Goal: Information Seeking & Learning: Learn about a topic

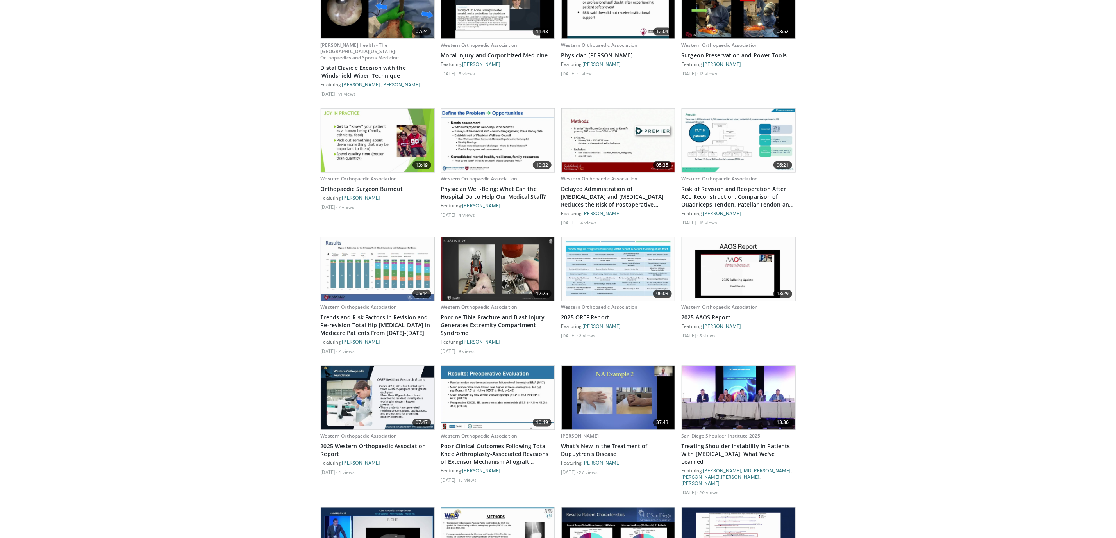
scroll to position [762, 0]
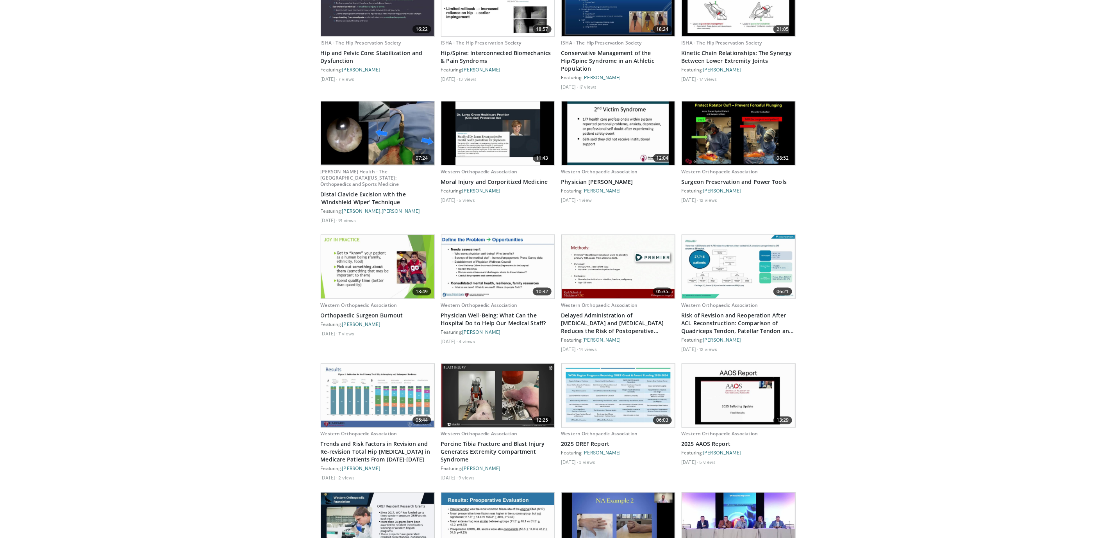
click at [360, 243] on img at bounding box center [377, 267] width 113 height 64
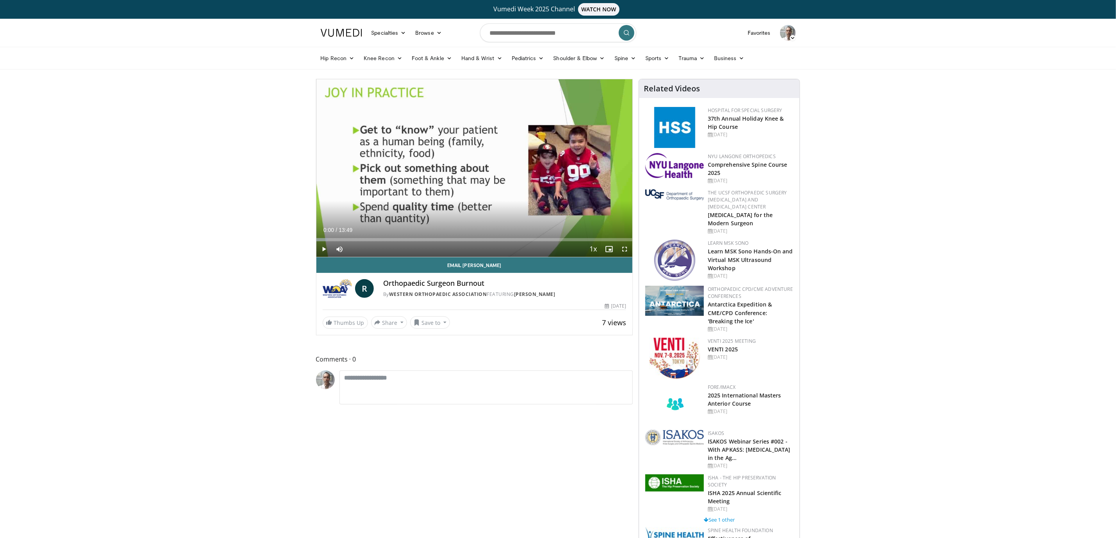
click at [322, 238] on div "Progress Bar" at bounding box center [321, 239] width 11 height 3
click at [330, 241] on div "Progress Bar" at bounding box center [325, 239] width 19 height 3
click at [334, 241] on div "Progress Bar" at bounding box center [336, 239] width 36 height 3
click at [340, 240] on div "Progress Bar" at bounding box center [340, 239] width 35 height 3
click at [355, 238] on div "Progress Bar" at bounding box center [345, 239] width 32 height 3
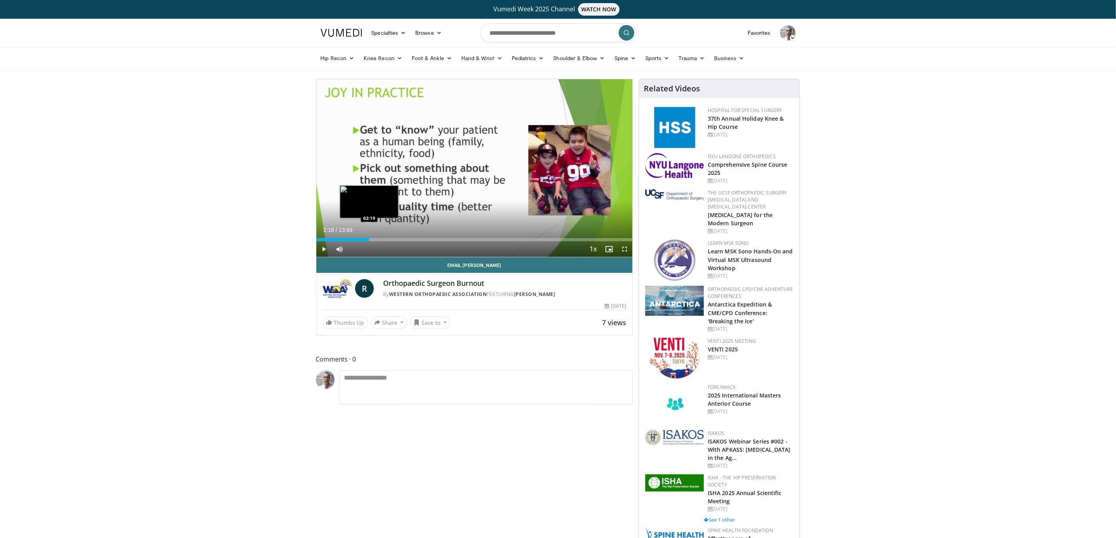
click at [369, 238] on div "Loaded : 20.33% 02:18 02:19" at bounding box center [474, 239] width 316 height 3
click at [375, 239] on div "Progress Bar" at bounding box center [369, 239] width 23 height 3
click at [386, 238] on div "Loaded : 21.71% 02:34 03:02" at bounding box center [474, 237] width 316 height 7
click at [405, 239] on div "Progress Bar" at bounding box center [398, 239] width 26 height 3
click at [421, 238] on div "Loaded : 35.89% 03:53 04:33" at bounding box center [474, 237] width 316 height 7
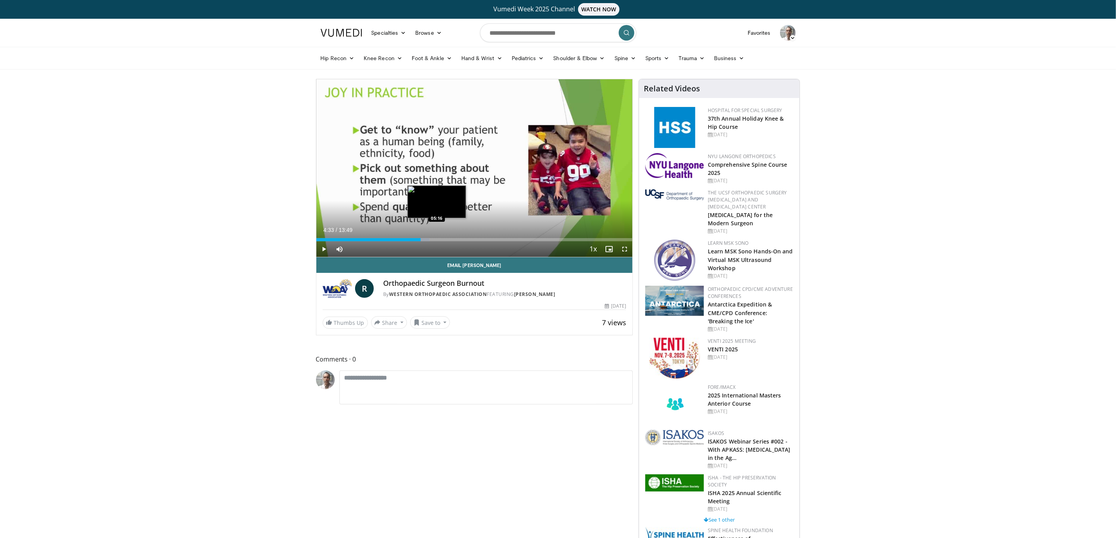
click at [438, 238] on div "Loaded : 35.89% 04:33 05:16" at bounding box center [474, 239] width 316 height 3
click at [448, 240] on div "Loaded : 45.84% 05:19 05:46" at bounding box center [474, 239] width 316 height 3
click at [457, 238] on div "Progress Bar" at bounding box center [454, 239] width 34 height 3
click at [468, 241] on div "Loaded : 51.87% 06:09 06:36" at bounding box center [474, 239] width 316 height 3
click at [477, 239] on div "Progress Bar" at bounding box center [474, 239] width 35 height 3
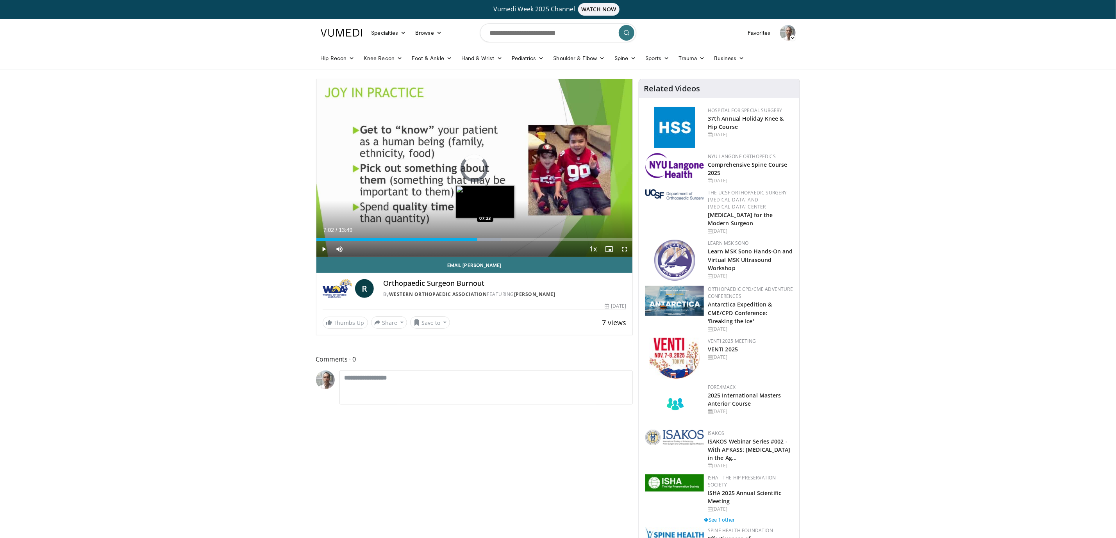
click at [486, 237] on div "Loaded : 58.63% 07:02 07:23" at bounding box center [474, 237] width 316 height 7
click at [501, 239] on div "Progress Bar" at bounding box center [491, 239] width 35 height 3
click at [513, 237] on div "Loaded : 62.22% 08:03 08:36" at bounding box center [474, 237] width 316 height 7
click at [528, 240] on div "Progress Bar" at bounding box center [519, 239] width 35 height 3
click at [542, 239] on div "Progress Bar" at bounding box center [534, 239] width 34 height 3
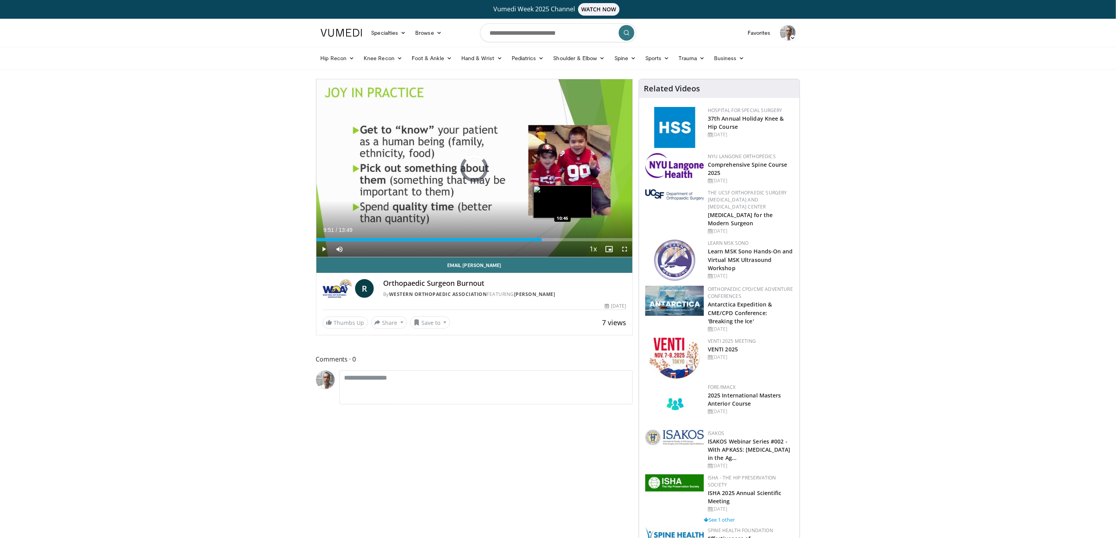
click at [563, 239] on div "Loaded : 75.38% 09:51 10:46" at bounding box center [474, 239] width 316 height 3
click at [575, 239] on div "Loaded : 80.82% 10:46 11:19" at bounding box center [474, 239] width 316 height 3
click at [589, 238] on div "Progress Bar" at bounding box center [585, 239] width 25 height 3
click at [598, 237] on div "Loaded : 90.47% 12:18 12:18" at bounding box center [474, 237] width 316 height 7
click at [605, 237] on div "Loaded : 95.30% 12:36 12:36" at bounding box center [474, 237] width 316 height 7
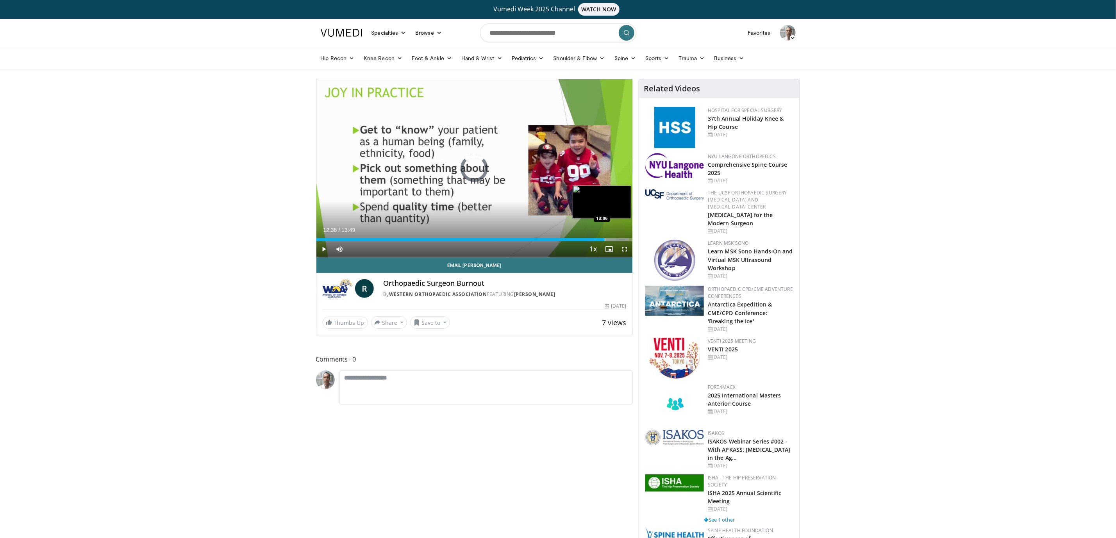
click at [616, 239] on div "Progress Bar" at bounding box center [617, 239] width 24 height 3
click at [623, 238] on div "Progress Bar" at bounding box center [617, 239] width 25 height 3
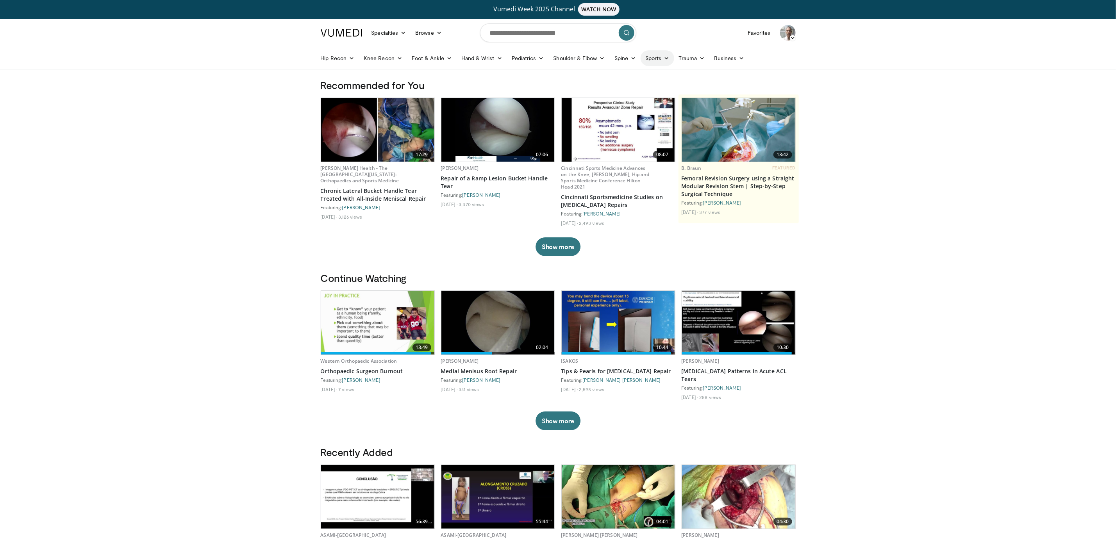
click at [661, 59] on link "Sports" at bounding box center [658, 58] width 34 height 16
click at [610, 125] on link "Knee" at bounding box center [627, 126] width 93 height 12
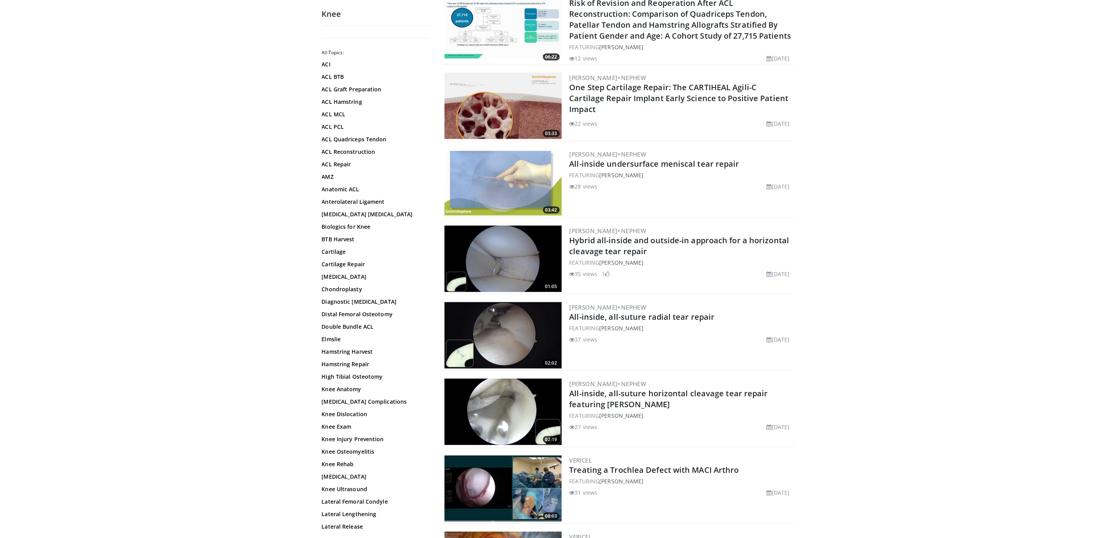
scroll to position [352, 0]
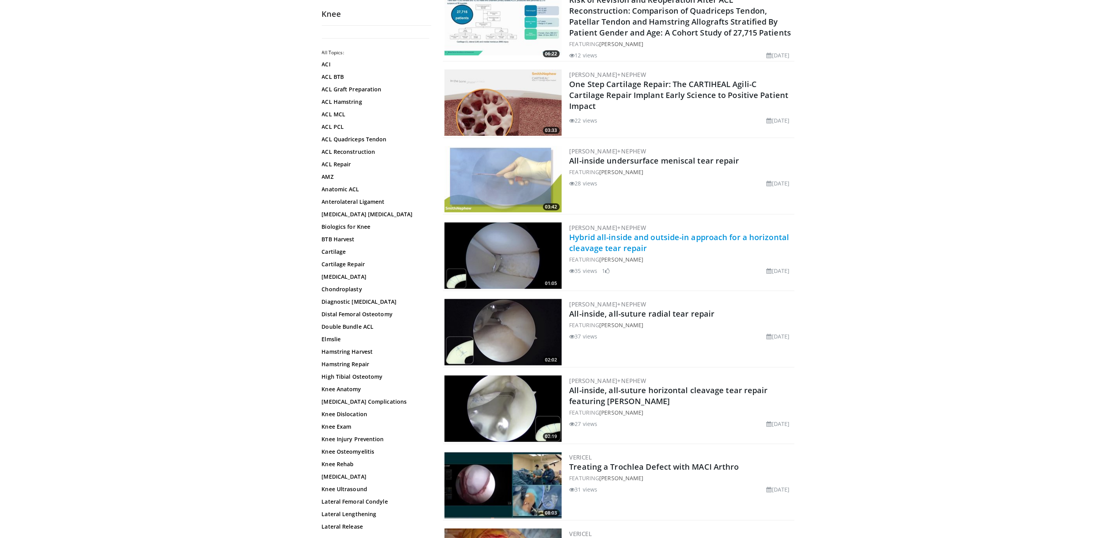
click at [743, 234] on link "Hybrid all-inside and outside-in approach for a horizontal cleavage tear repair" at bounding box center [680, 242] width 220 height 21
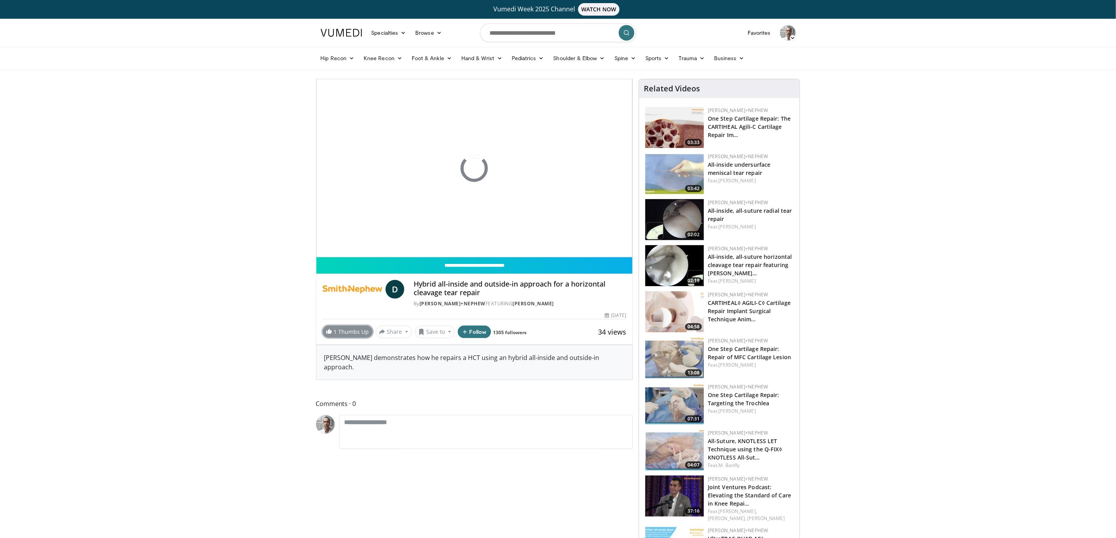
click at [358, 332] on link "1 Thumbs Up" at bounding box center [348, 332] width 50 height 12
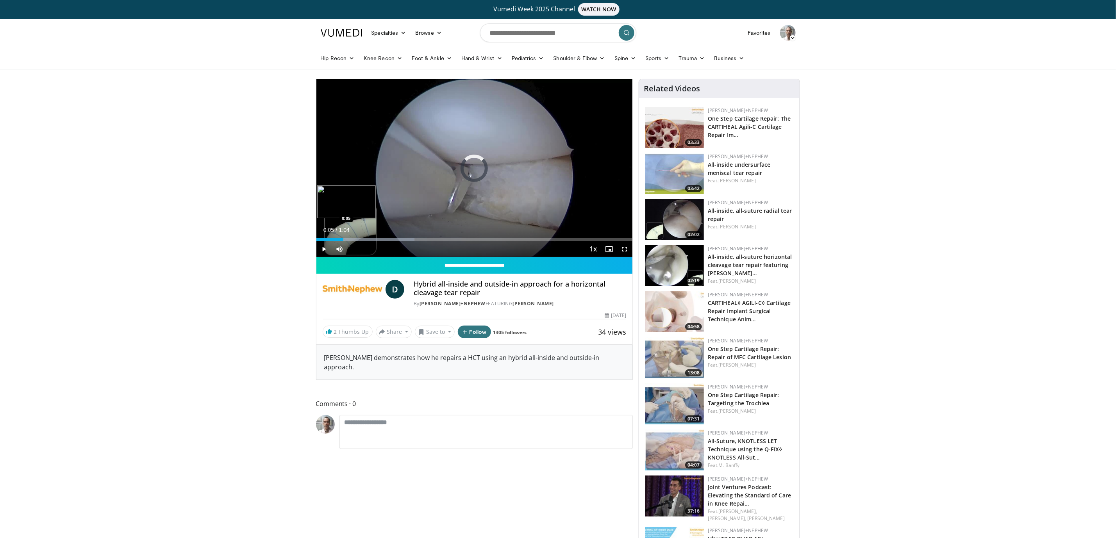
click at [343, 239] on div "Loaded : 31.10% 0:00 0:05" at bounding box center [474, 239] width 316 height 3
click at [356, 239] on div "Loaded : 62.21% 0:08 0:08" at bounding box center [474, 239] width 316 height 3
click at [374, 241] on div "Progress Bar" at bounding box center [438, 239] width 244 height 3
click at [432, 238] on div "Loaded : 100.00% 0:21 0:23" at bounding box center [474, 239] width 316 height 3
click at [461, 238] on div "Loaded : 100.00% 0:24 0:29" at bounding box center [474, 239] width 316 height 3
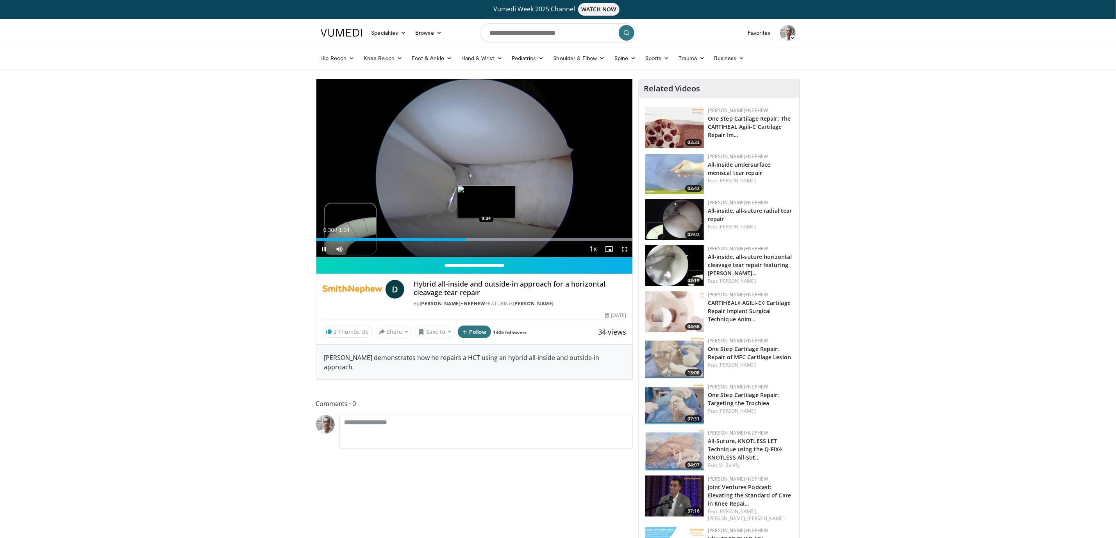
click at [487, 239] on div "Progress Bar" at bounding box center [474, 239] width 316 height 3
click at [511, 238] on div "Progress Bar" at bounding box center [474, 239] width 316 height 3
click at [535, 238] on div "Loaded : 100.00% 0:44 0:44" at bounding box center [474, 237] width 316 height 7
click at [568, 239] on div "Loaded : 100.00% 0:47 0:51" at bounding box center [474, 239] width 316 height 3
click at [556, 240] on div "Loaded : 100.00% 0:48 0:48" at bounding box center [474, 239] width 316 height 3
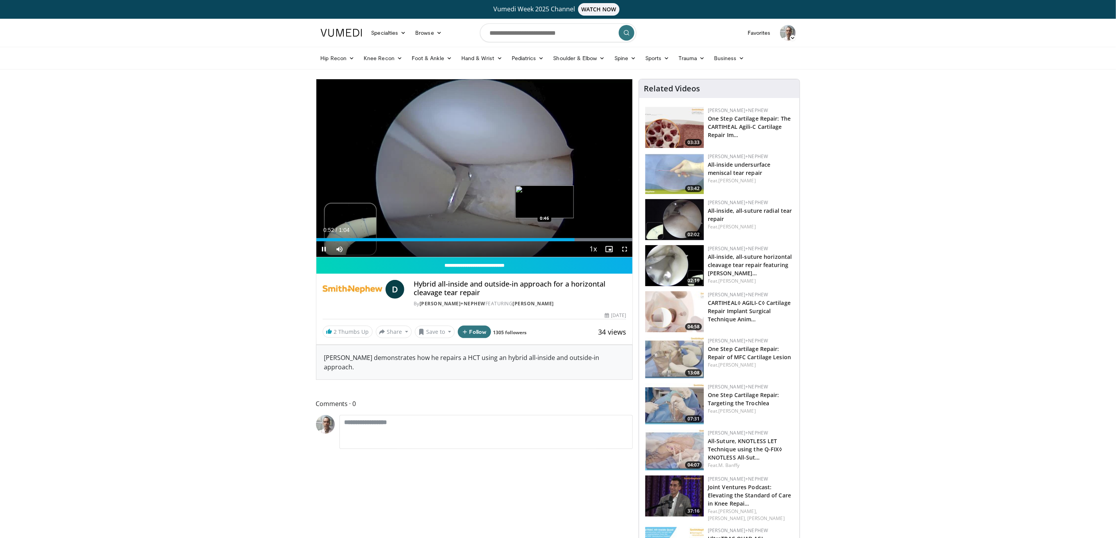
click at [545, 239] on div "Loaded : 100.00% 0:52 0:46" at bounding box center [474, 239] width 316 height 3
click at [591, 239] on div "Progress Bar" at bounding box center [474, 239] width 316 height 3
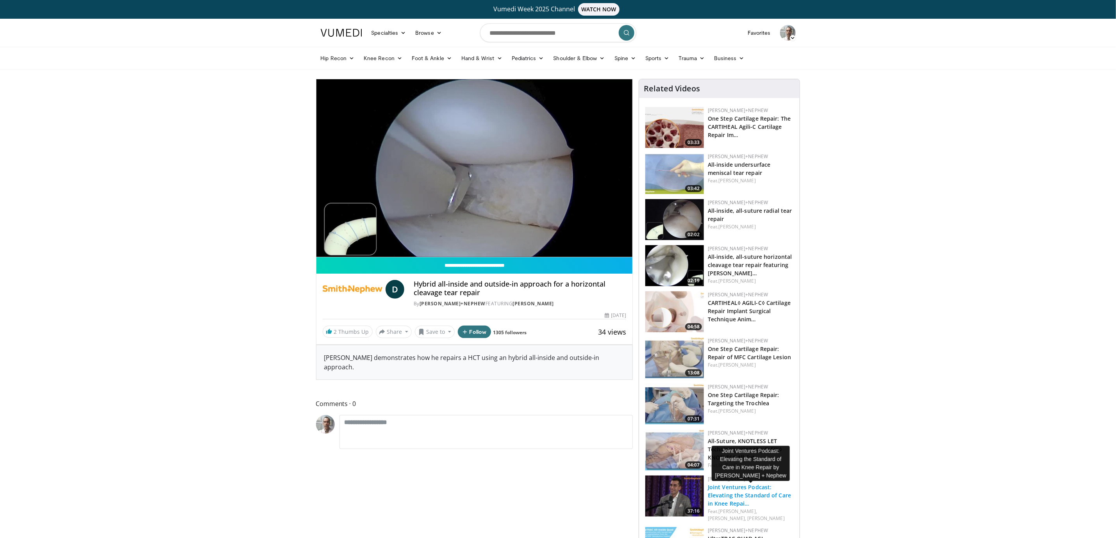
click at [741, 493] on link "Joint Ventures Podcast: Elevating the Standard of Care in Knee Repai…" at bounding box center [749, 496] width 83 height 24
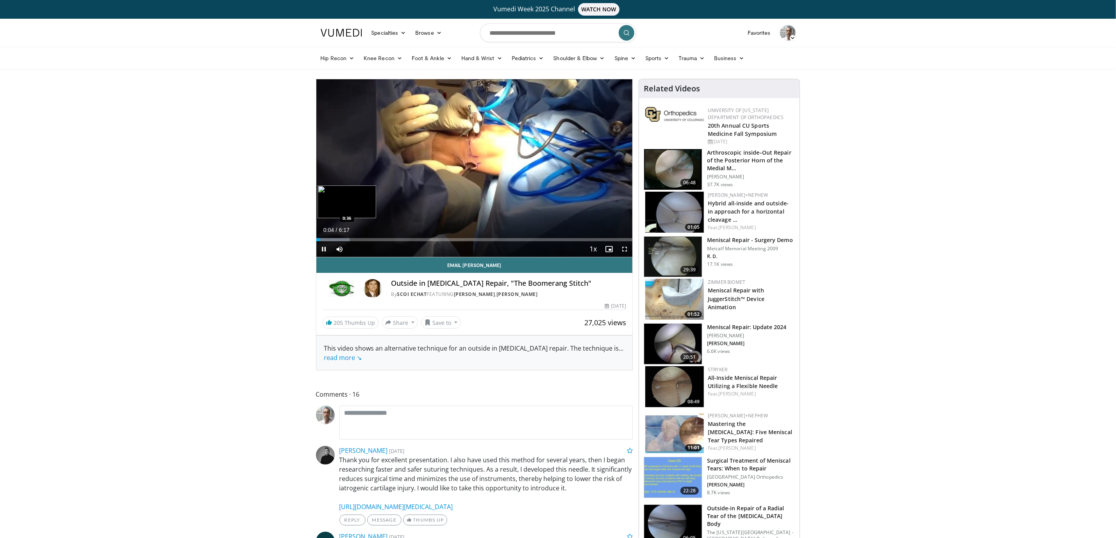
click at [346, 238] on div "Loaded : 10.50% 0:04 0:36" at bounding box center [474, 237] width 316 height 7
click at [378, 239] on div "Loaded : 13.12% 0:36 1:13" at bounding box center [474, 239] width 316 height 3
click at [435, 239] on div "Loaded : 23.87% 1:15 2:22" at bounding box center [474, 239] width 316 height 3
click at [422, 239] on div "2:23" at bounding box center [376, 239] width 120 height 3
click at [406, 238] on div "Loaded : 45.08% 2:08 1:46" at bounding box center [474, 239] width 316 height 3
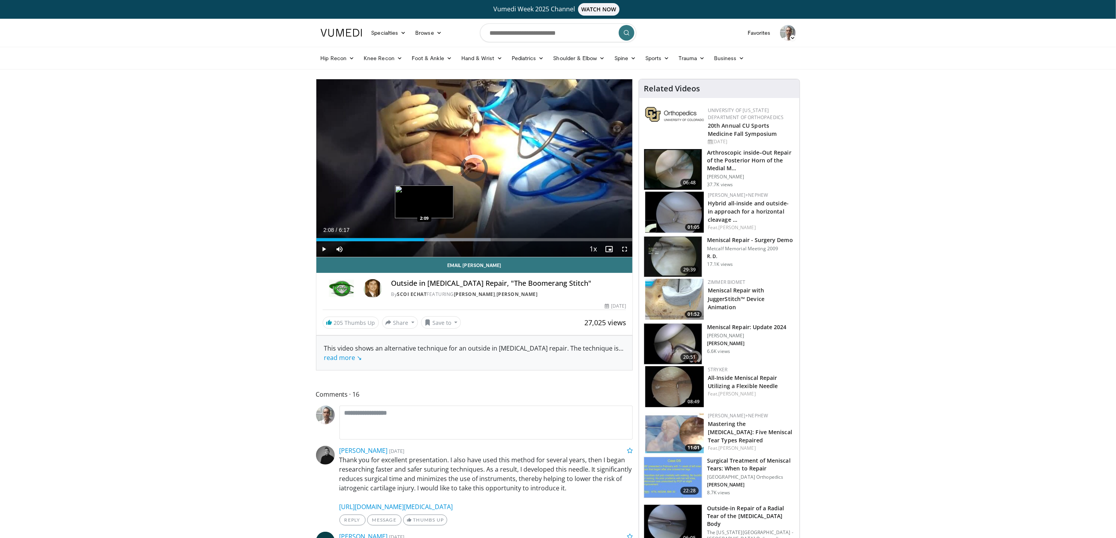
click at [424, 239] on div "2:08" at bounding box center [370, 239] width 108 height 3
click at [405, 241] on div "Loaded : 55.17% 2:12 1:45" at bounding box center [474, 239] width 316 height 3
click at [381, 241] on div "1:47" at bounding box center [348, 239] width 64 height 3
click at [448, 238] on div "Loaded : 29.17% 2:36 2:36" at bounding box center [474, 239] width 316 height 3
click at [490, 239] on div "Loaded : 66.30% 3:27 3:27" at bounding box center [474, 239] width 316 height 3
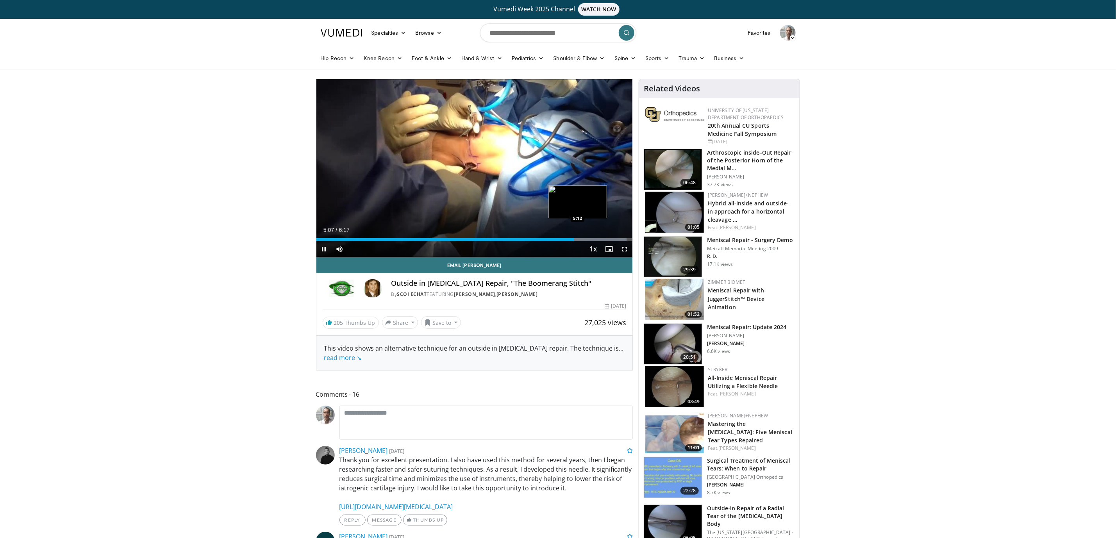
click at [578, 240] on div "Progress Bar" at bounding box center [587, 239] width 78 height 3
click at [589, 239] on div "Loaded : 99.85% 5:16 5:26" at bounding box center [474, 239] width 316 height 3
click at [599, 239] on div "Progress Bar" at bounding box center [598, 239] width 69 height 3
click at [609, 239] on div "Progress Bar" at bounding box center [598, 239] width 69 height 3
click at [622, 241] on div "Progress Bar" at bounding box center [598, 239] width 69 height 3
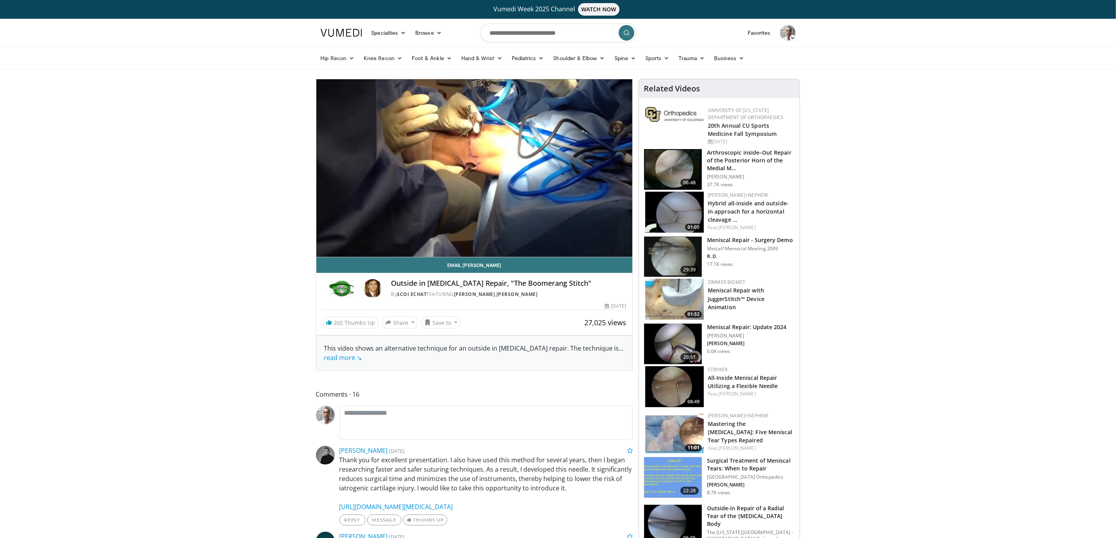
click at [736, 382] on h3 "All-Inside Meniscal Repair Utilizing a Flexible Needle" at bounding box center [751, 381] width 86 height 16
click at [740, 375] on h3 "All-Inside Meniscal Repair Utilizing a Flexible Needle" at bounding box center [751, 381] width 86 height 16
click at [741, 377] on link "All-Inside Meniscal Repair Utilizing a Flexible Needle" at bounding box center [743, 382] width 70 height 16
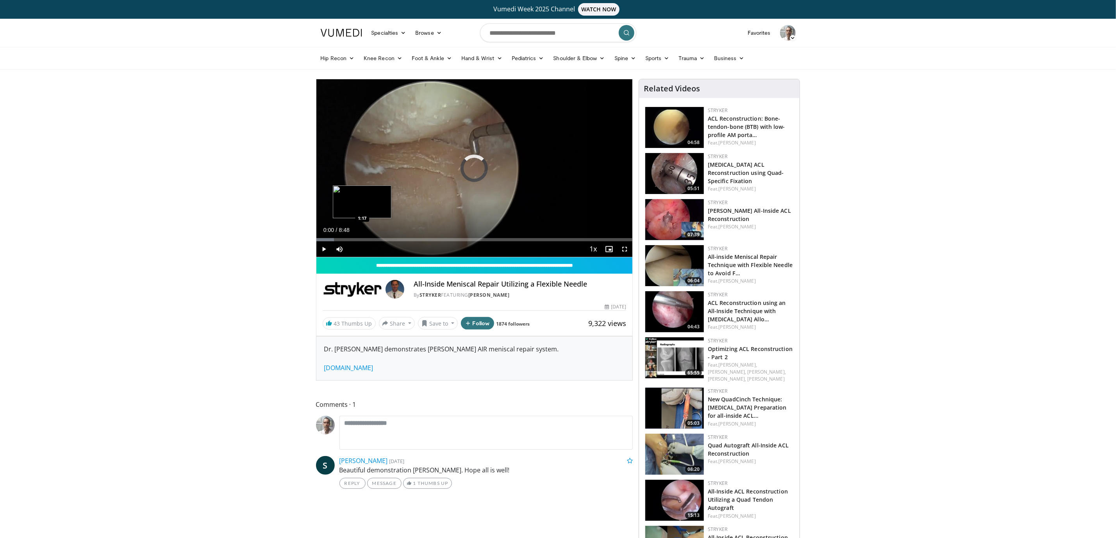
click at [362, 238] on div "Loaded : 5.68% 0:00 1:17" at bounding box center [474, 239] width 316 height 3
click at [321, 248] on span "Video Player" at bounding box center [324, 249] width 16 height 16
click at [380, 239] on div "Progress Bar" at bounding box center [378, 239] width 41 height 3
click at [402, 241] on div "Progress Bar" at bounding box center [384, 239] width 43 height 3
click at [429, 239] on div "Loaded : 34.07% 2:25 3:08" at bounding box center [474, 239] width 316 height 3
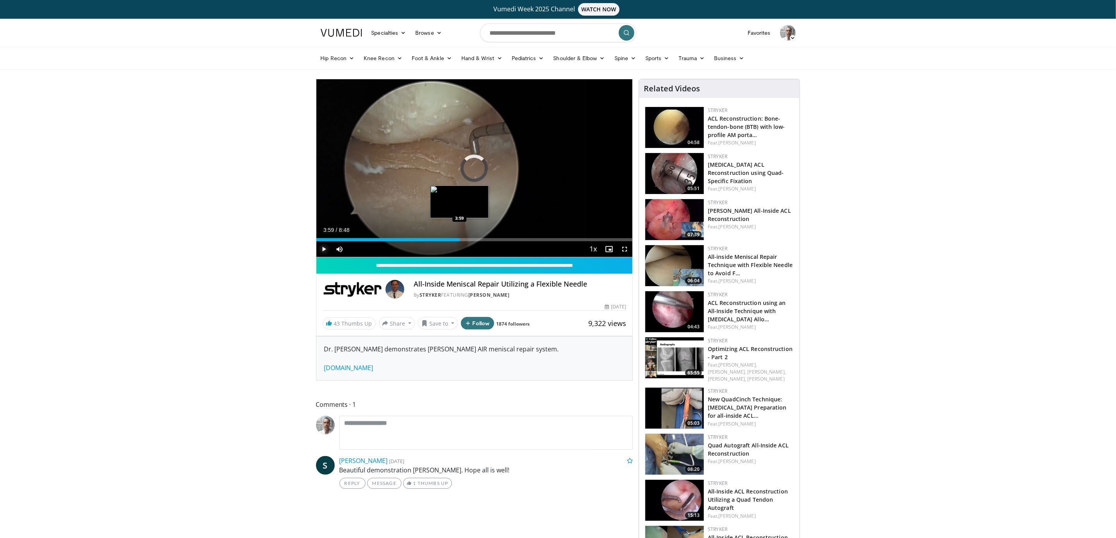
click at [460, 239] on div "Loaded : 39.75% 3:59 3:59" at bounding box center [474, 239] width 316 height 3
click at [484, 241] on div "Loaded : 49.21% 4:02 4:40" at bounding box center [474, 239] width 316 height 3
click at [503, 238] on div "Loaded : 58.68% 4:42 5:10" at bounding box center [474, 239] width 316 height 3
click at [523, 238] on div "Loaded : 0.00% 5:45 5:45" at bounding box center [474, 239] width 316 height 3
click at [536, 241] on div "Progress Bar" at bounding box center [541, 239] width 42 height 3
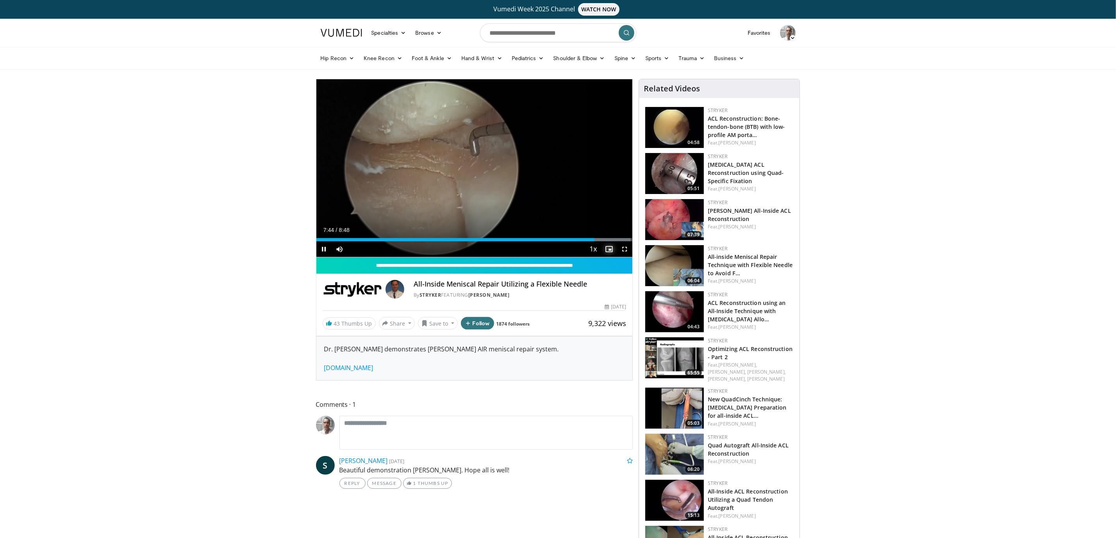
click at [604, 243] on span "Video Player" at bounding box center [609, 249] width 16 height 16
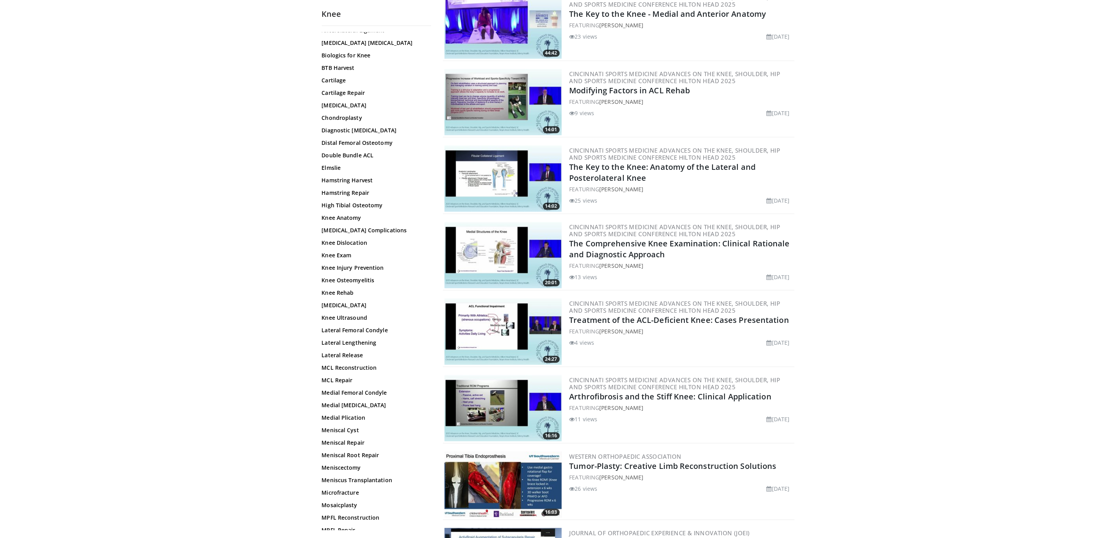
scroll to position [234, 0]
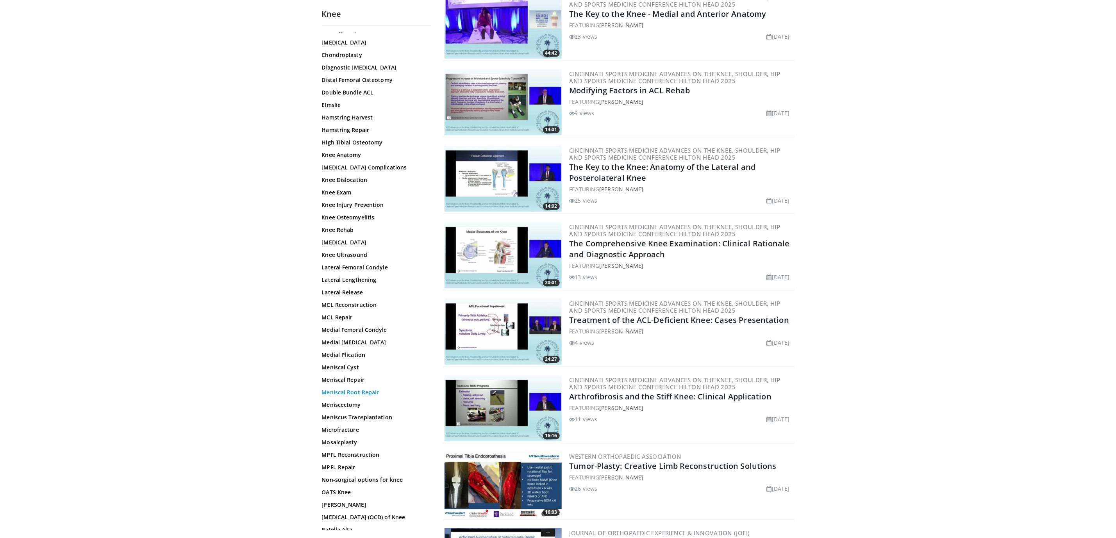
click at [352, 391] on link "Meniscal Root Repair" at bounding box center [374, 393] width 105 height 8
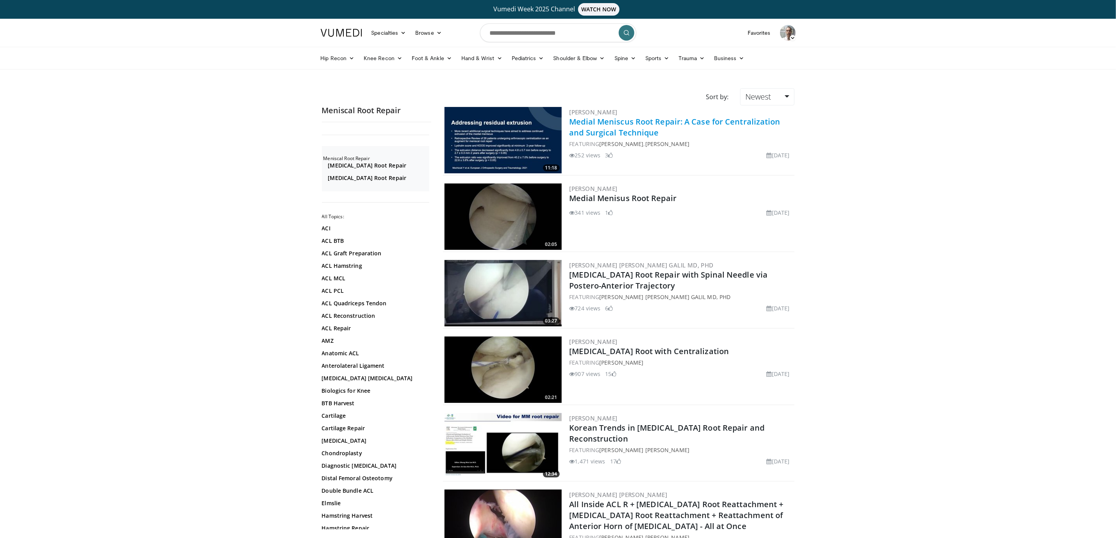
click at [626, 120] on link "Medial Meniscus Root Repair: A Case for Centralization and Surgical Technique" at bounding box center [675, 126] width 211 height 21
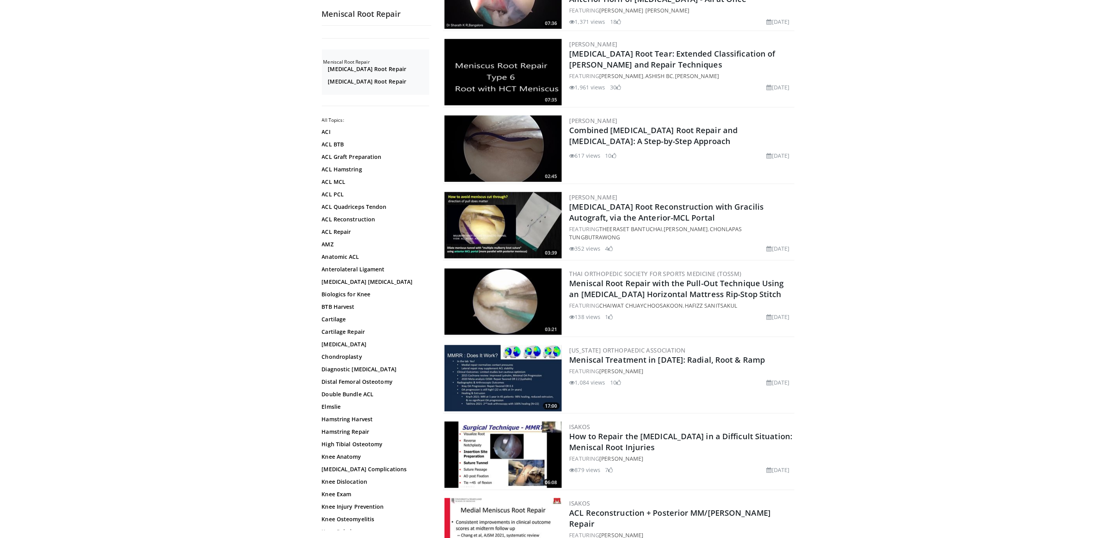
scroll to position [645, 0]
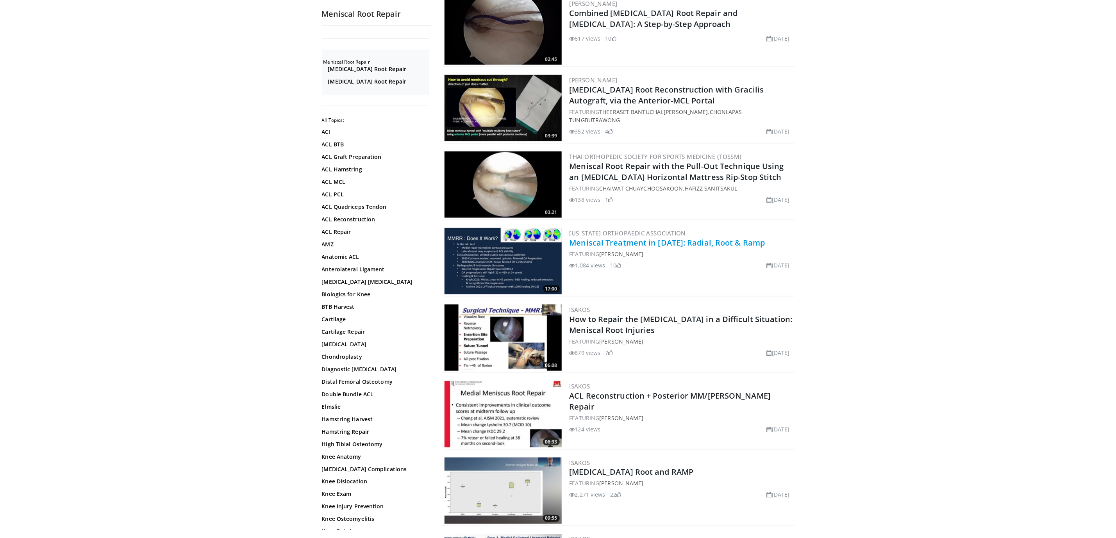
click at [657, 239] on link "Meniscal Treatment in 2024: Radial, Root & Ramp" at bounding box center [668, 242] width 196 height 11
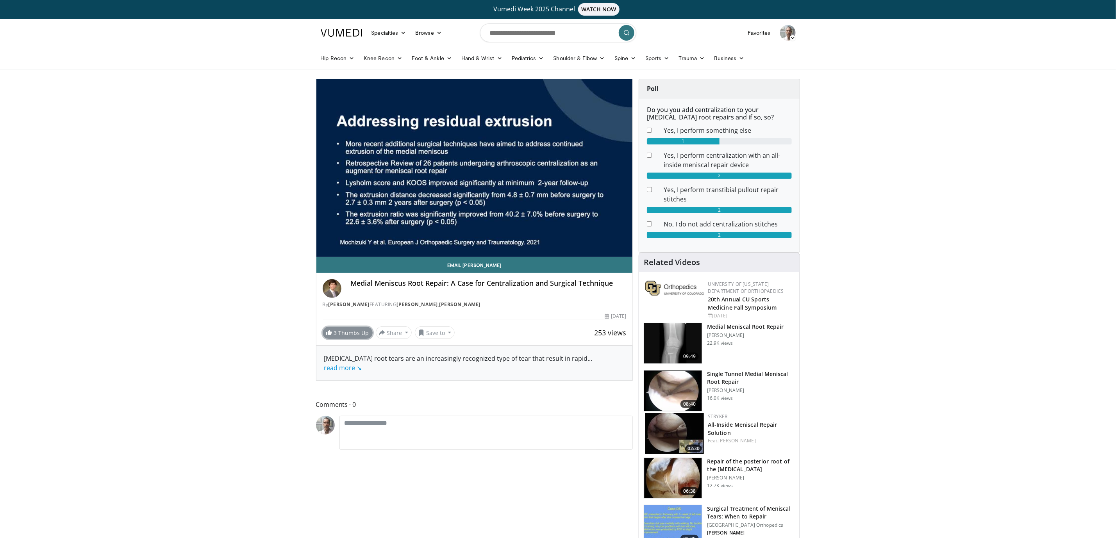
click at [353, 332] on link "3 Thumbs Up" at bounding box center [348, 333] width 50 height 12
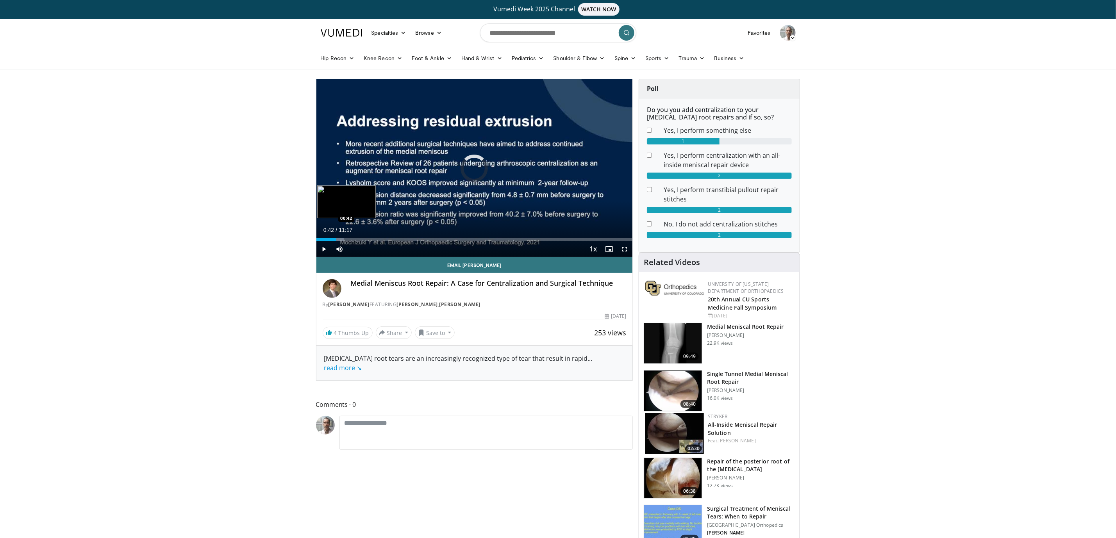
click at [336, 238] on div "Loaded : 8.77% 00:12 00:42" at bounding box center [474, 237] width 316 height 7
click at [352, 239] on div "Loaded : 11.70% 00:44 01:12" at bounding box center [474, 239] width 316 height 3
click at [374, 241] on div "Loaded : 13.17% 01:16 02:03" at bounding box center [474, 239] width 316 height 3
click at [394, 239] on div "Loaded : 20.68% 02:45 02:44" at bounding box center [474, 239] width 316 height 3
click at [416, 239] on div "Loaded : 32.50% 02:48 03:33" at bounding box center [474, 239] width 316 height 3
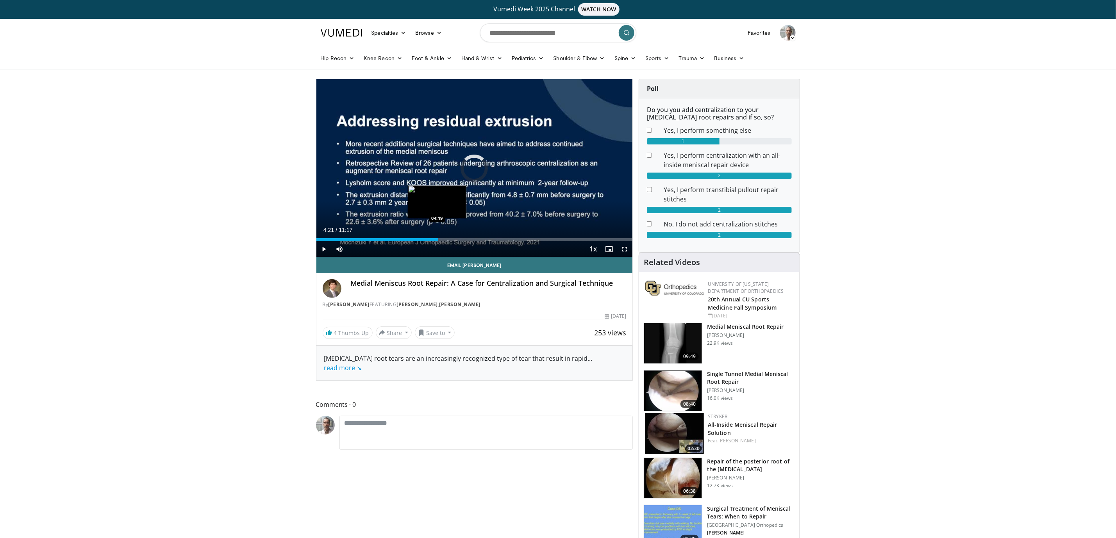
click at [438, 239] on div "Loaded : 35.46% 04:21 04:19" at bounding box center [474, 239] width 316 height 3
click at [462, 238] on div "Loaded : 42.84% 04:22 05:09" at bounding box center [474, 239] width 316 height 3
click at [489, 239] on div "Loaded : 51.71% 06:10 06:10" at bounding box center [474, 239] width 316 height 3
click at [513, 238] on div "Loaded : 59.10% 06:11 07:02" at bounding box center [474, 237] width 316 height 7
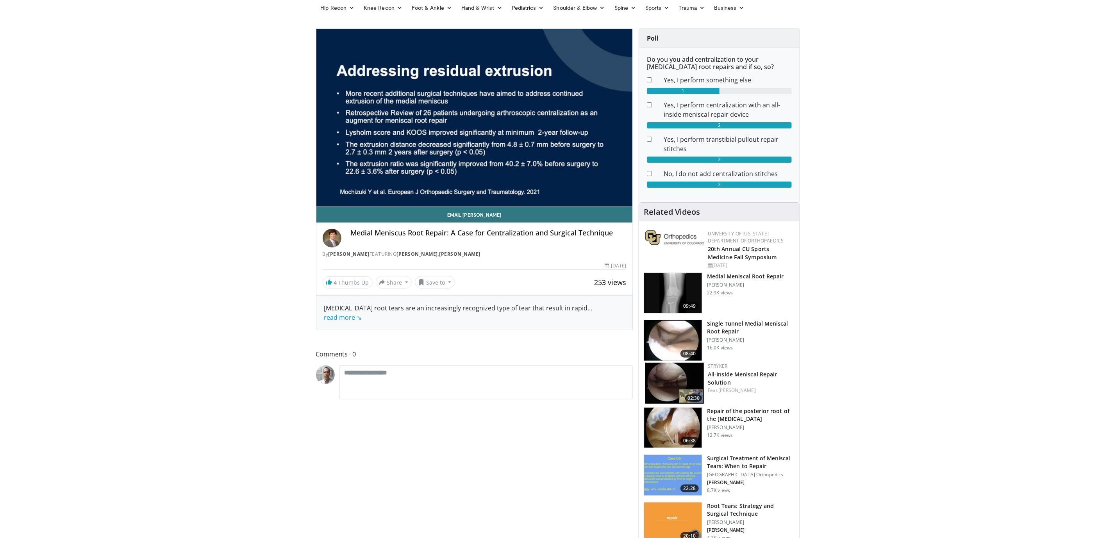
scroll to position [117, 0]
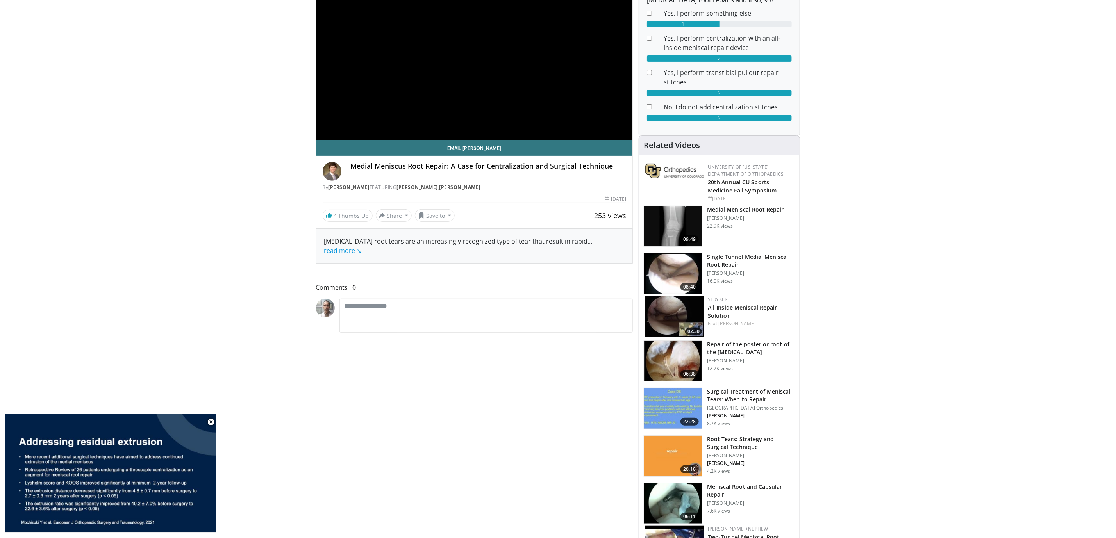
click at [687, 455] on img at bounding box center [673, 456] width 58 height 41
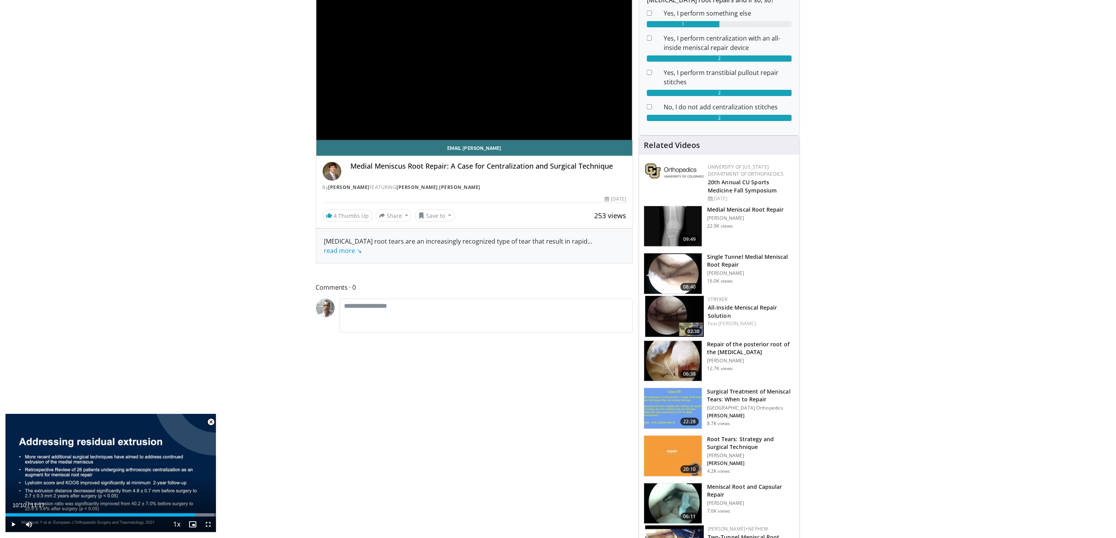
click at [210, 422] on span "Video Player" at bounding box center [211, 422] width 16 height 16
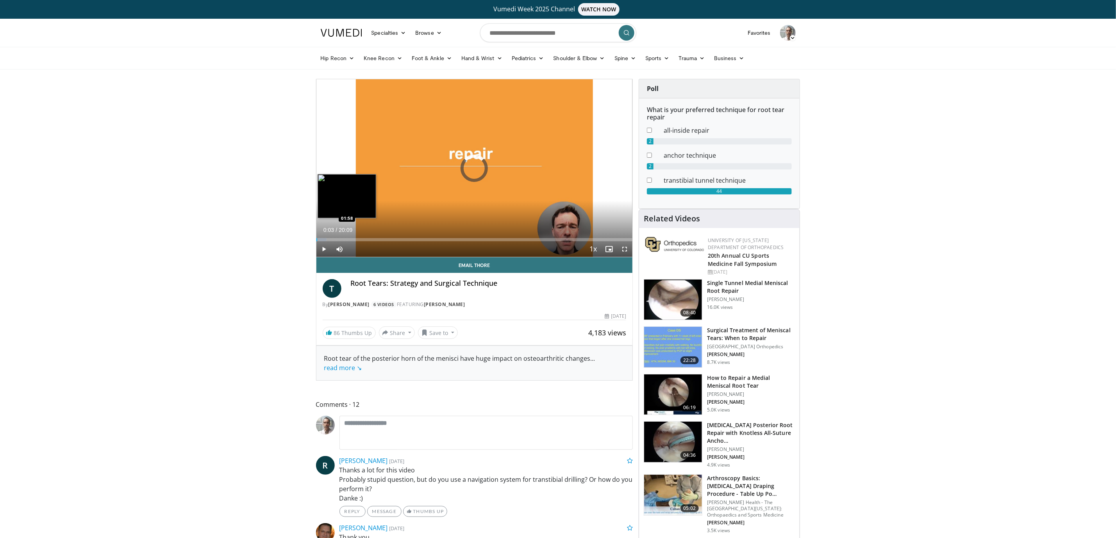
click at [347, 238] on div "Loaded : 3.28% 01:58 01:58" at bounding box center [474, 237] width 316 height 7
click at [362, 238] on div "Loaded : 0.00% 01:58 02:51" at bounding box center [474, 237] width 316 height 7
click at [357, 239] on div "Loaded : 15.71% 02:55 02:33" at bounding box center [474, 239] width 316 height 3
click at [348, 241] on div "02:36" at bounding box center [336, 239] width 41 height 3
click at [366, 238] on div "Loaded : 15.58% 02:07 03:08" at bounding box center [474, 239] width 316 height 3
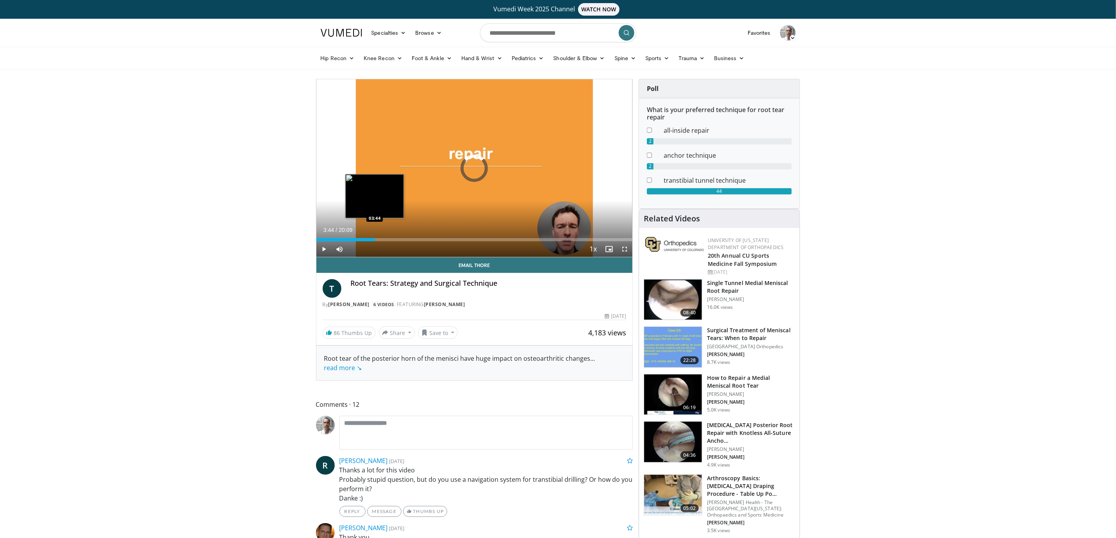
click at [375, 238] on div "Loaded : 18.19% 03:44 03:44" at bounding box center [474, 239] width 316 height 3
click at [384, 238] on video-js "**********" at bounding box center [474, 168] width 316 height 178
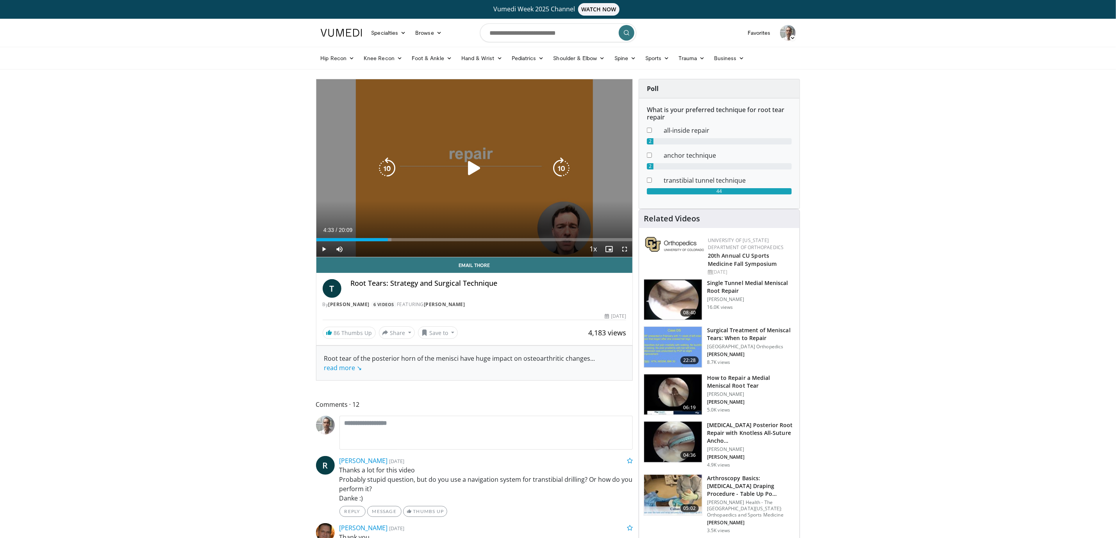
click at [388, 238] on div "Loaded : 23.78% 04:33 04:12" at bounding box center [474, 239] width 316 height 3
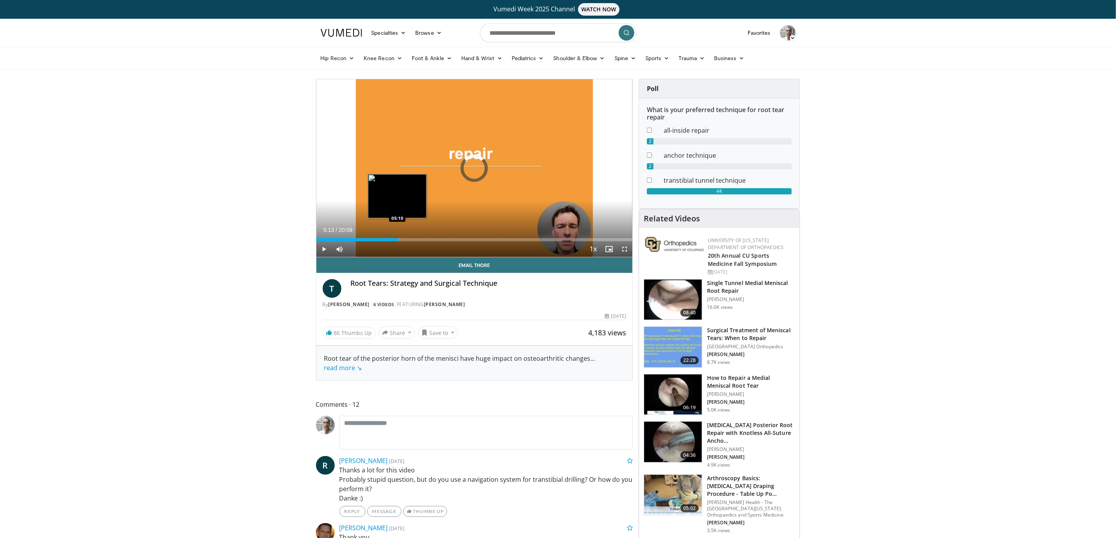
click at [398, 238] on div "Loaded : 26.25% 05:13 05:10" at bounding box center [474, 239] width 316 height 3
click at [413, 238] on div "Loaded : 29.53% 05:15 06:07" at bounding box center [474, 239] width 316 height 3
click at [421, 238] on div "Progress Bar" at bounding box center [417, 239] width 11 height 3
click at [437, 240] on div "Loaded : 38.55% 06:45 07:41" at bounding box center [474, 239] width 316 height 3
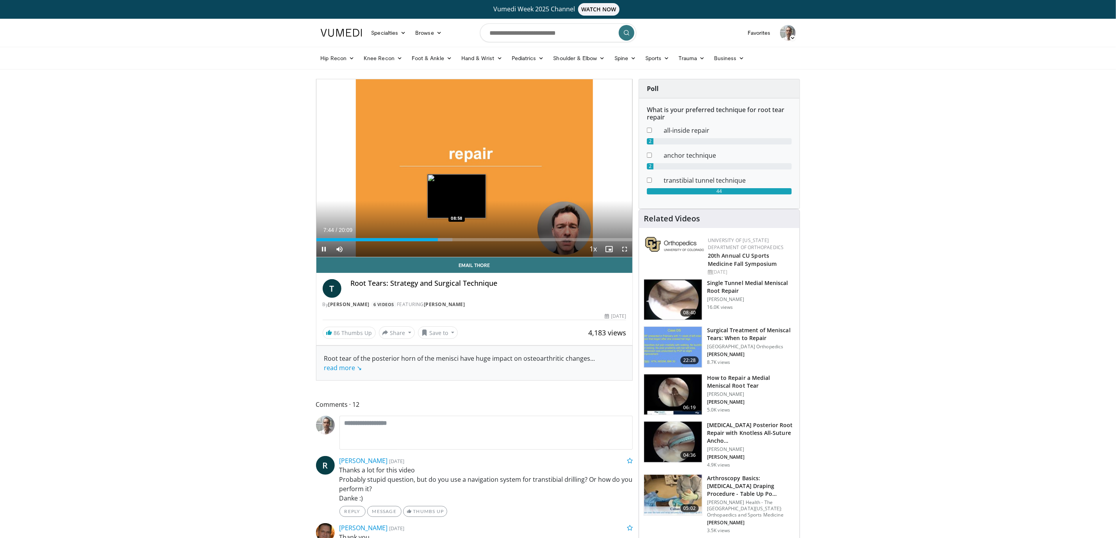
click at [457, 237] on div "Loaded : 43.00% 07:44 08:58" at bounding box center [474, 237] width 316 height 7
click at [469, 238] on div "Loaded : 49.62% 09:00 09:44" at bounding box center [474, 237] width 316 height 7
click at [485, 239] on div "Progress Bar" at bounding box center [483, 239] width 25 height 3
click at [497, 238] on div "Progress Bar" at bounding box center [494, 239] width 25 height 3
click at [506, 238] on div "Progress Bar" at bounding box center [501, 239] width 24 height 3
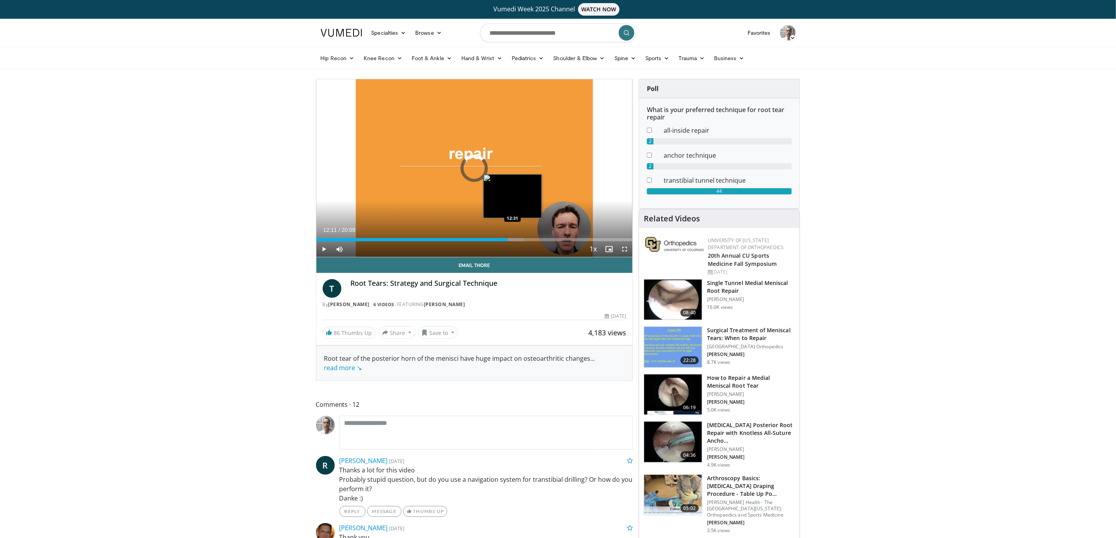
click at [513, 239] on div "Progress Bar" at bounding box center [512, 239] width 24 height 3
click at [520, 239] on div "Loaded : 67.81% 12:34 12:55" at bounding box center [474, 239] width 316 height 3
click at [530, 239] on div "Progress Bar" at bounding box center [524, 239] width 24 height 3
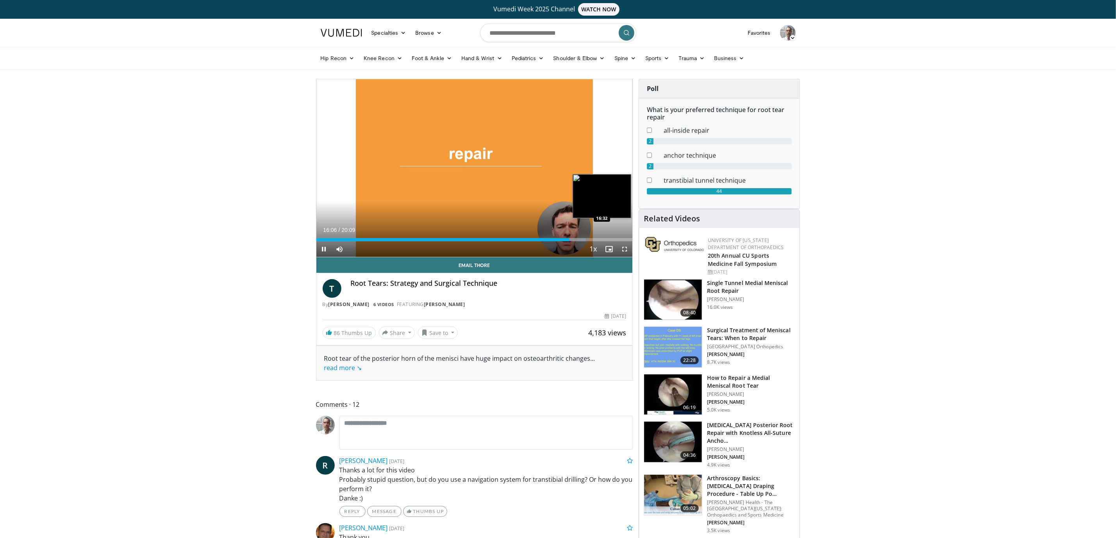
click at [576, 241] on div "Progress Bar" at bounding box center [573, 239] width 26 height 3
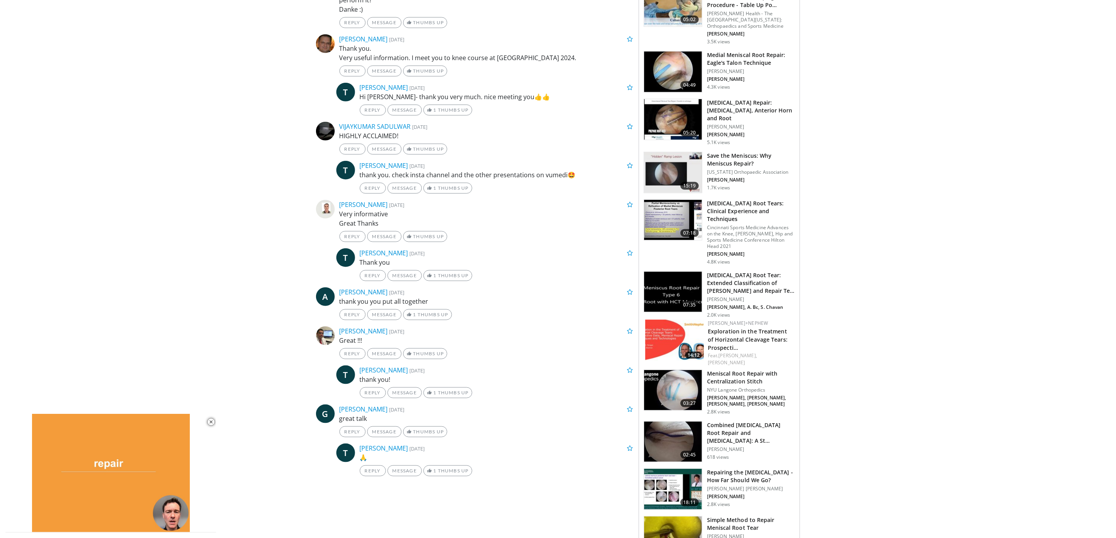
scroll to position [586, 0]
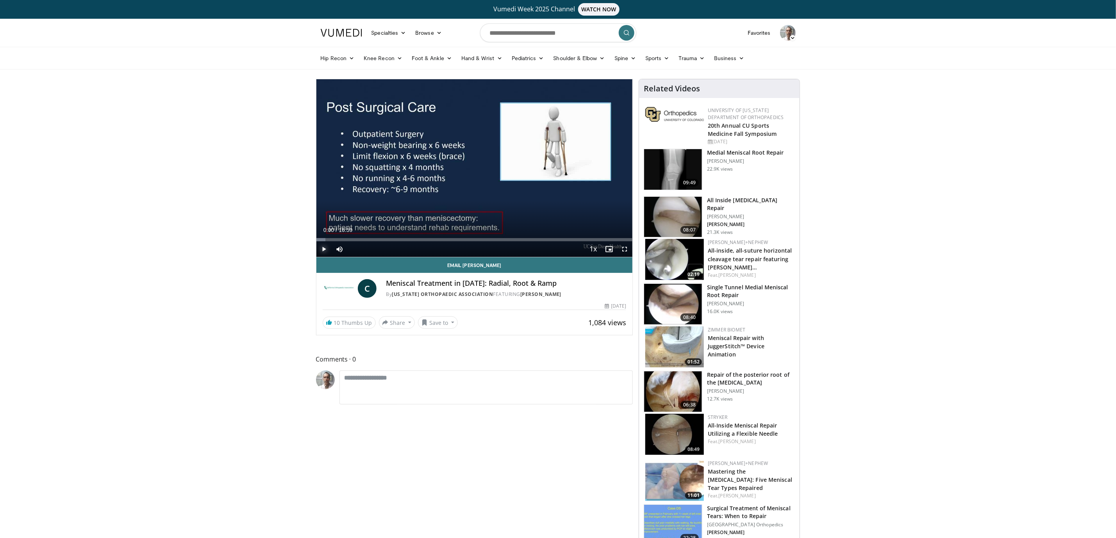
click at [324, 250] on span "Video Player" at bounding box center [324, 249] width 16 height 16
click at [340, 238] on div "Loaded : 2.94% 00:01 01:16" at bounding box center [474, 237] width 316 height 7
click at [358, 239] on div "Loaded : 8.81% 01:17 02:09" at bounding box center [474, 239] width 316 height 3
click at [367, 241] on div "Progress Bar" at bounding box center [364, 239] width 15 height 3
click at [385, 239] on div "Loaded : 19.63% 02:44 03:40" at bounding box center [474, 239] width 316 height 3
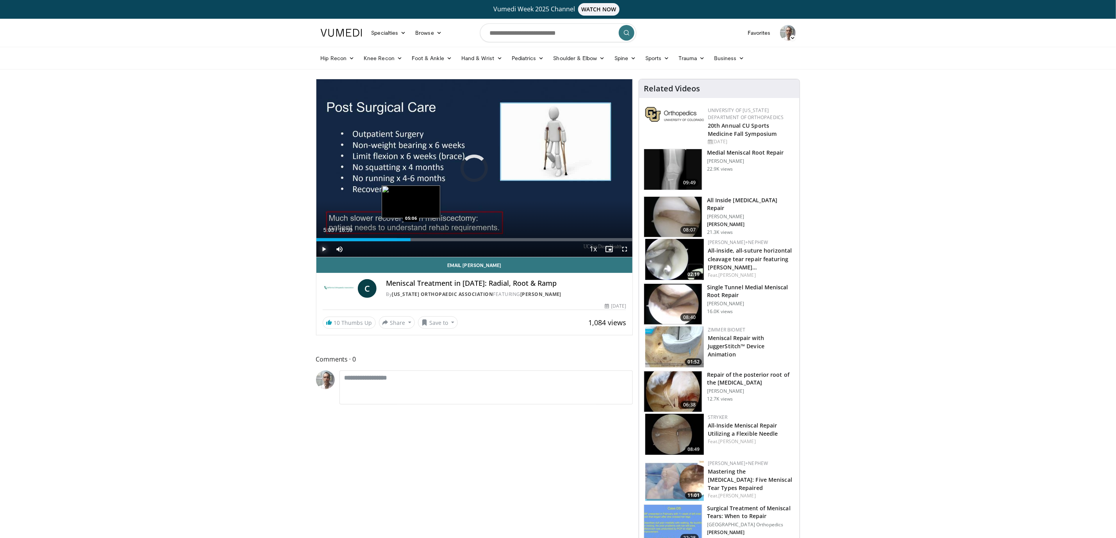
click at [411, 239] on div "Loaded : 25.52% 05:03 05:06" at bounding box center [474, 239] width 316 height 3
click at [425, 238] on div "Loaded : 36.25% 05:48 05:48" at bounding box center [474, 237] width 316 height 7
click at [447, 238] on div "Loaded : 36.25% 05:49 06:55" at bounding box center [474, 239] width 316 height 3
click at [472, 238] on div "Loaded : 0.00% 08:22 08:26" at bounding box center [474, 239] width 316 height 3
click at [469, 238] on div "08:30" at bounding box center [395, 239] width 159 height 3
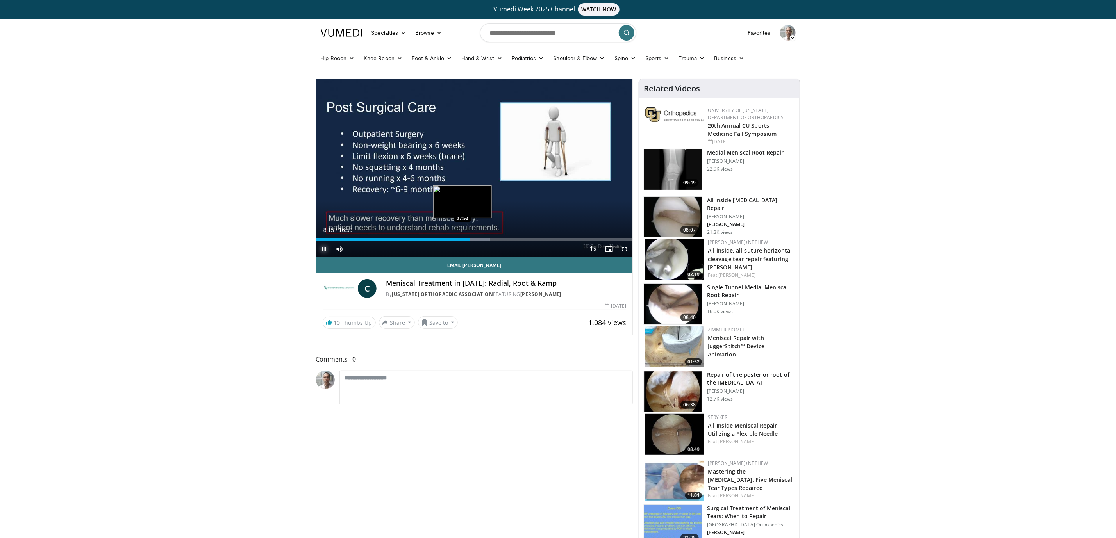
click at [462, 239] on div "08:15" at bounding box center [393, 239] width 154 height 3
click at [449, 240] on div "07:06" at bounding box center [382, 239] width 132 height 3
click at [443, 240] on div "Loaded : 44.16% 07:09 06:51" at bounding box center [474, 239] width 316 height 3
click at [457, 239] on div "Loaded : 44.16% 06:50 07:33" at bounding box center [474, 239] width 316 height 3
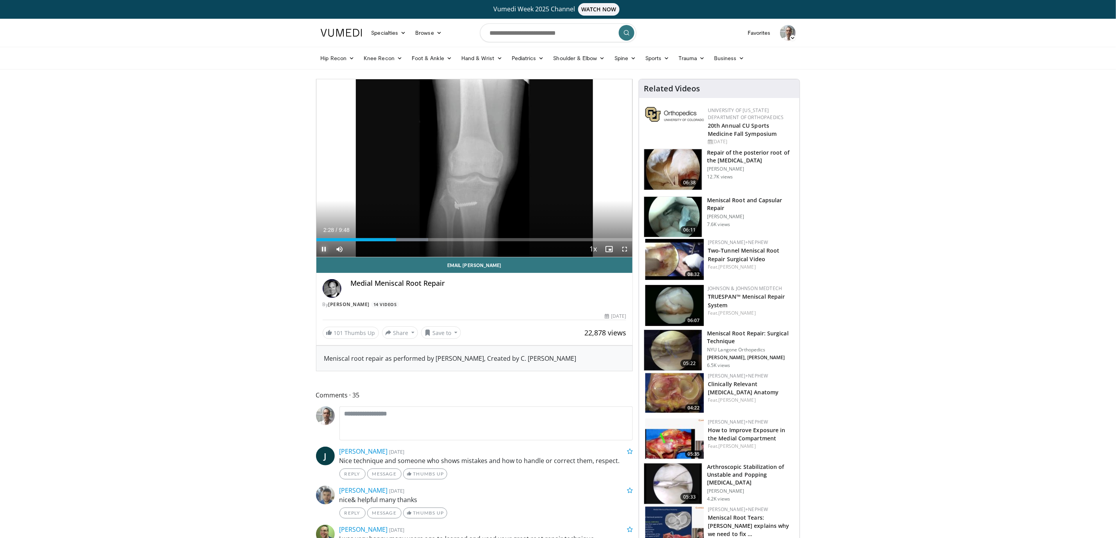
click at [324, 249] on span "Video Player" at bounding box center [324, 249] width 16 height 16
click at [325, 250] on span "Video Player" at bounding box center [324, 249] width 16 height 16
click at [410, 238] on video-js "**********" at bounding box center [474, 168] width 316 height 178
click at [418, 237] on div "Loaded : 37.09% 3:08 3:08" at bounding box center [474, 237] width 316 height 7
click at [430, 241] on div "Loaded : 40.84% 3:10 3:31" at bounding box center [474, 239] width 316 height 3
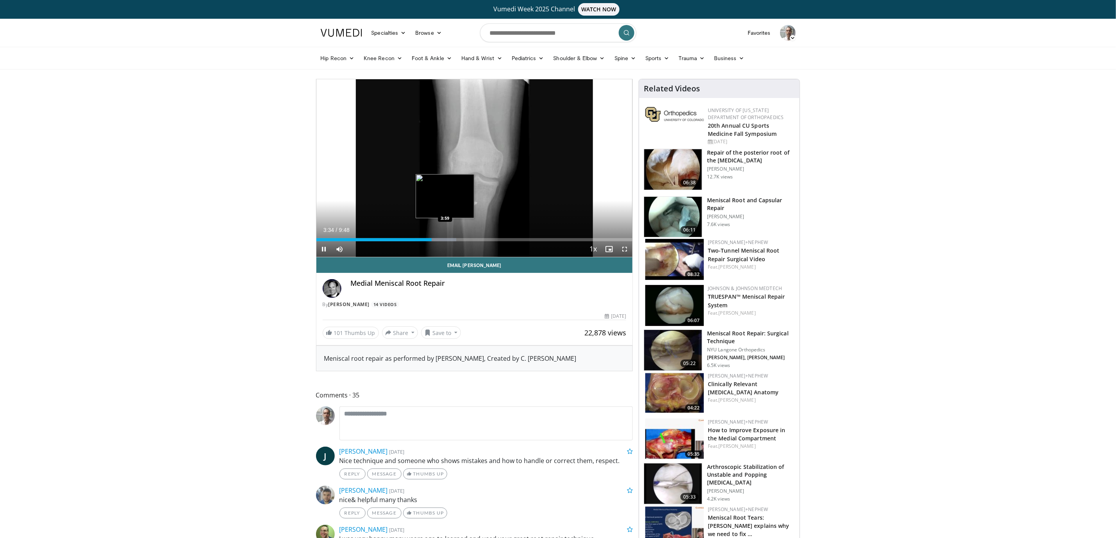
click at [445, 239] on div "Loaded : 44.24% 3:34 3:59" at bounding box center [474, 239] width 316 height 3
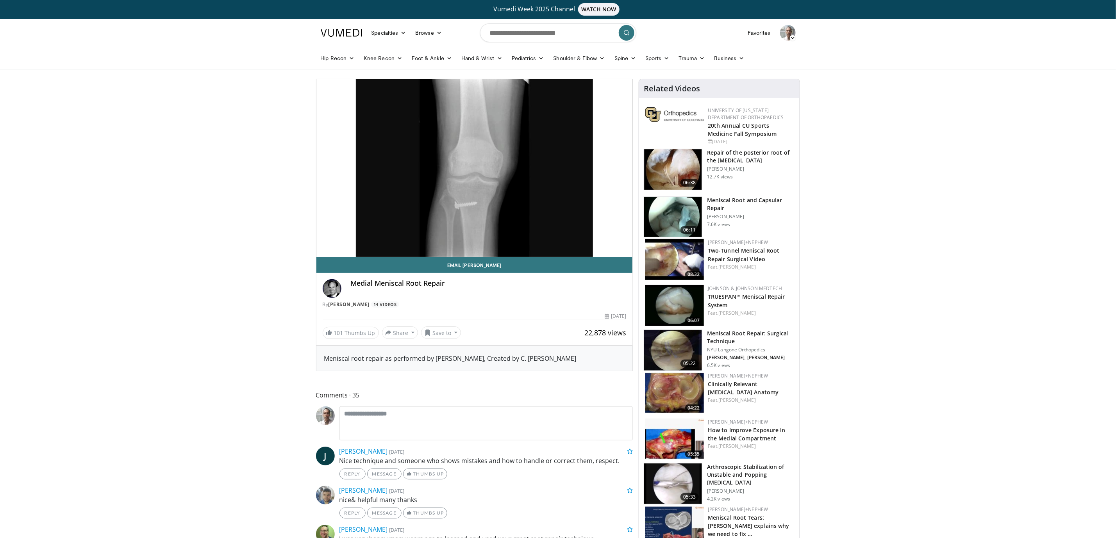
click at [723, 477] on h3 "Arthroscopic Stabilization of Unstable and Popping [MEDICAL_DATA]" at bounding box center [751, 474] width 88 height 23
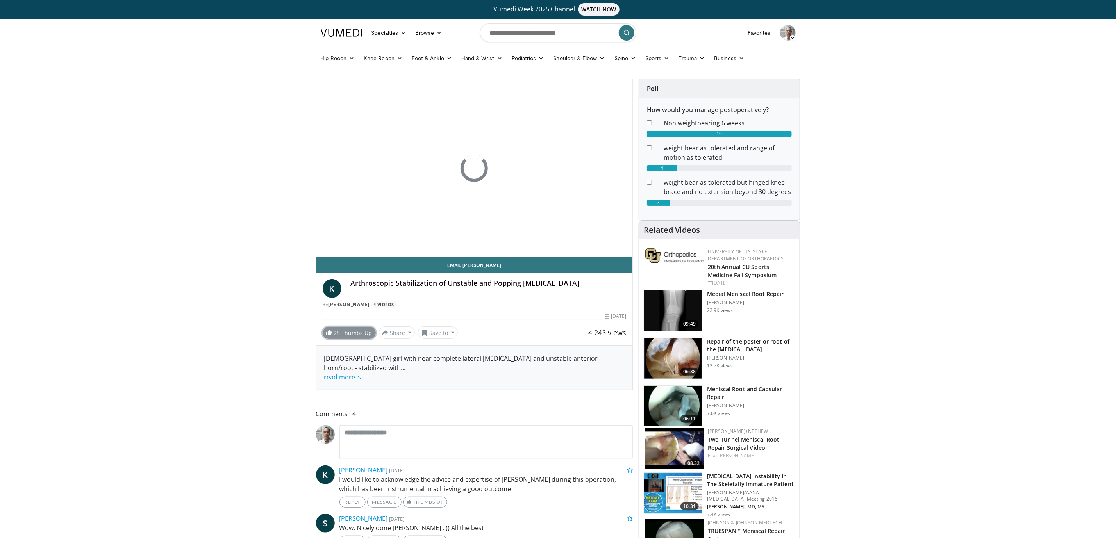
click at [352, 333] on link "28 Thumbs Up" at bounding box center [349, 333] width 53 height 12
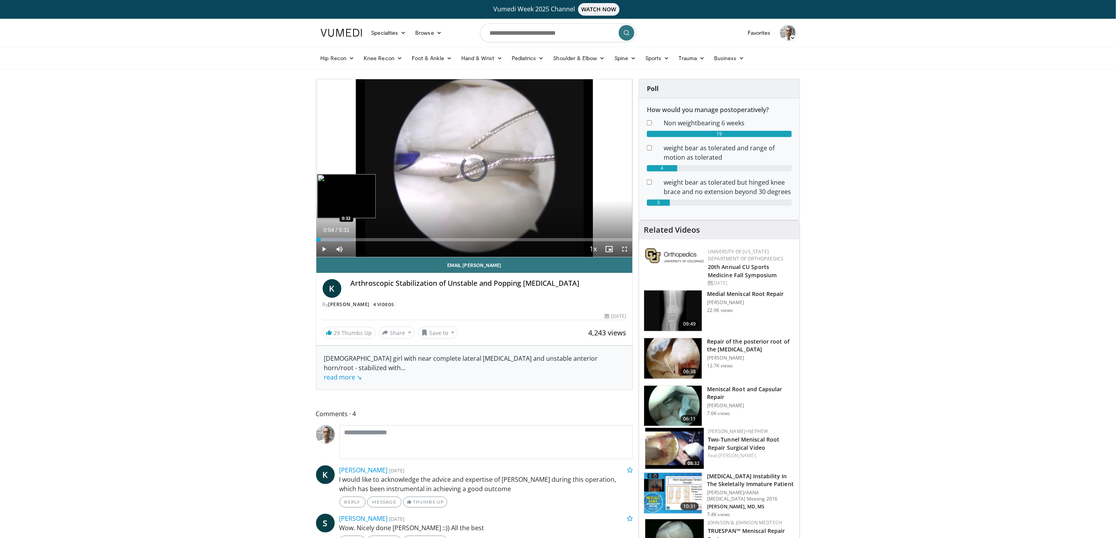
click at [347, 238] on div "Progress Bar" at bounding box center [335, 239] width 38 height 3
click at [376, 241] on div "Loaded : 18.09% 1:02 1:02" at bounding box center [474, 239] width 316 height 3
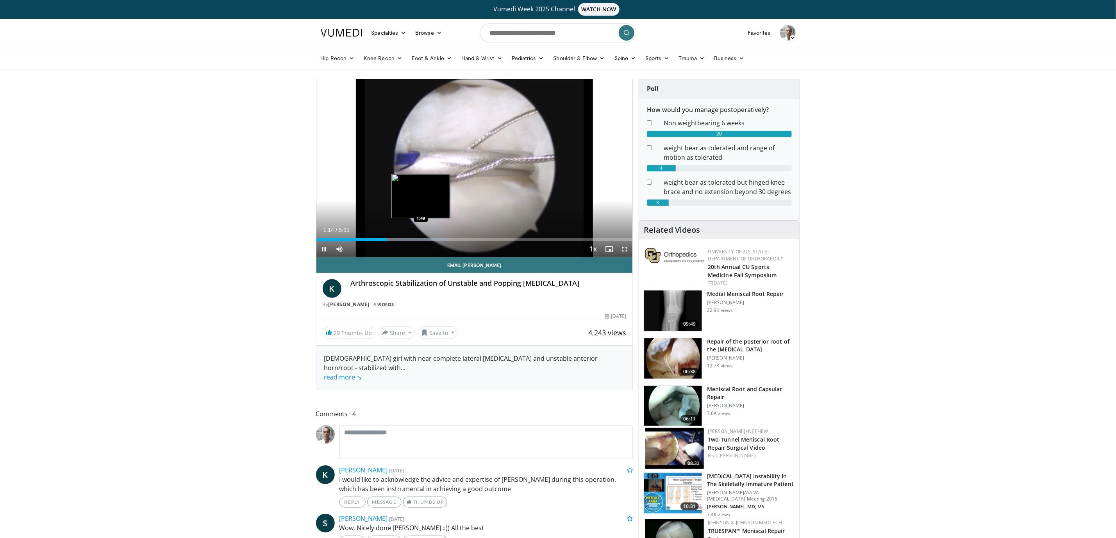
click at [423, 237] on div "Loaded : 41.82% 1:14 1:49" at bounding box center [474, 237] width 316 height 7
click at [448, 239] on div "Loaded : 42.22% 1:54 2:17" at bounding box center [474, 239] width 316 height 3
click at [477, 241] on div "Loaded : 48.25% 2:49 2:49" at bounding box center [474, 239] width 316 height 3
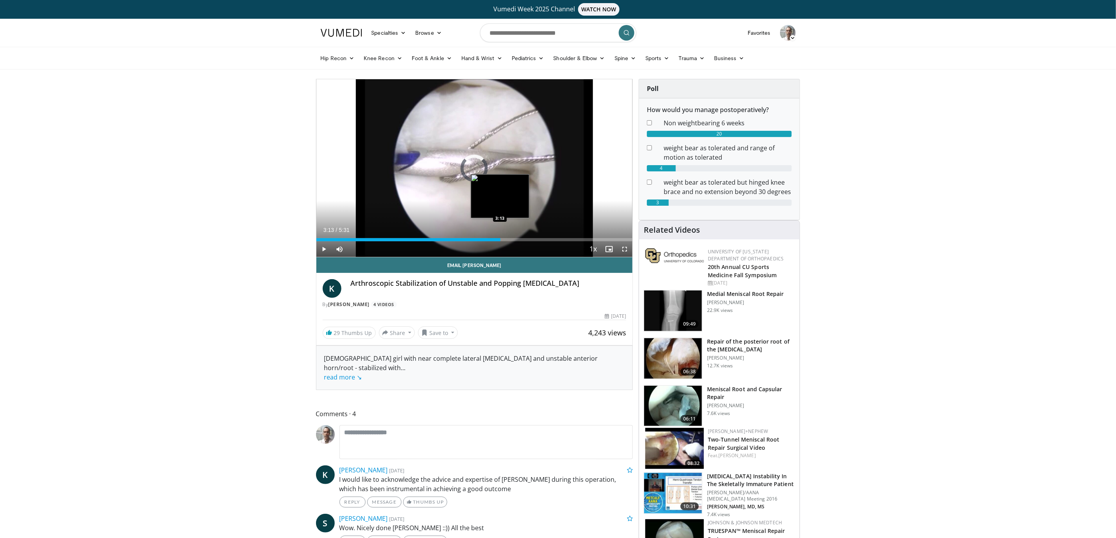
click at [500, 239] on div "Loaded : 54.28% 2:50 3:13" at bounding box center [474, 239] width 316 height 3
click at [535, 238] on div "Loaded : 63.32% 3:49 3:49" at bounding box center [474, 239] width 316 height 3
click at [563, 239] on div "Loaded : 69.35% 4:18 4:18" at bounding box center [474, 239] width 316 height 3
click at [586, 239] on div "Loaded : 84.43% 4:21 4:43" at bounding box center [474, 239] width 316 height 3
click at [617, 241] on span "Video Player" at bounding box center [625, 249] width 16 height 16
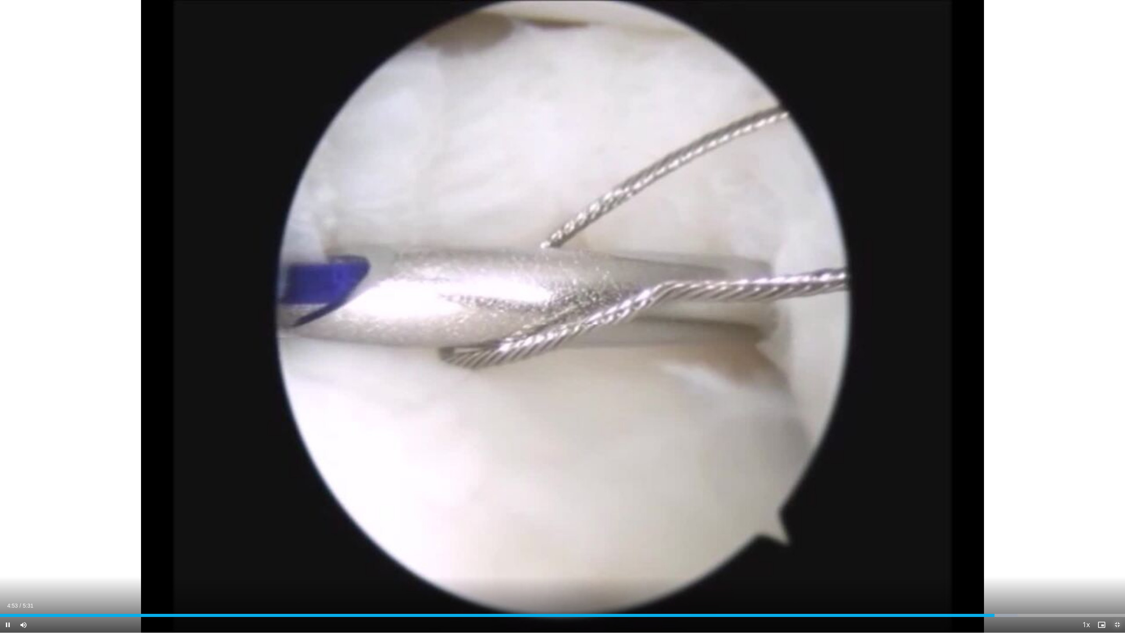
click at [1116, 538] on span "Video Player" at bounding box center [1117, 625] width 16 height 16
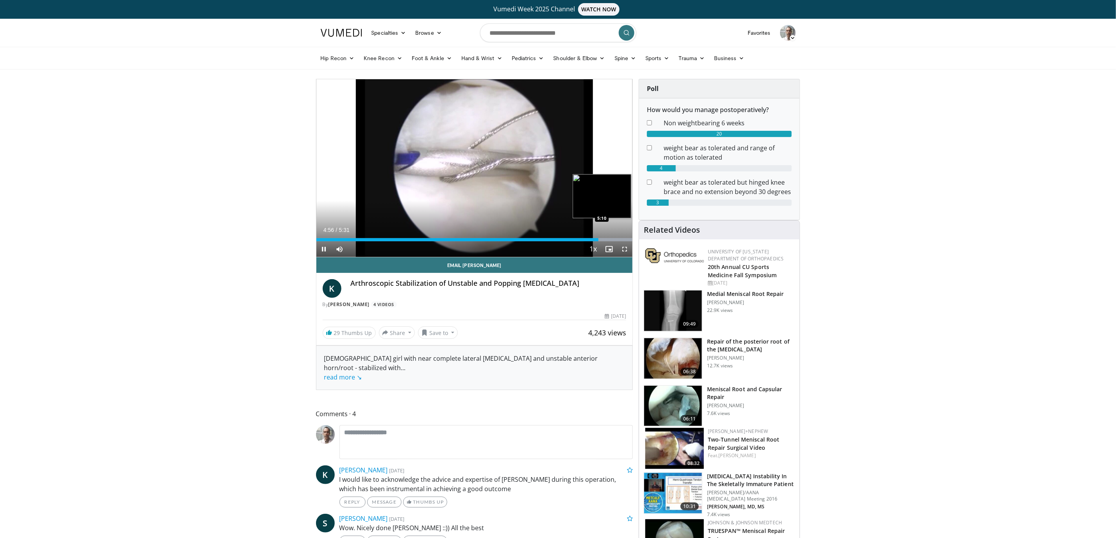
click at [612, 238] on div "Progress Bar" at bounding box center [613, 239] width 40 height 3
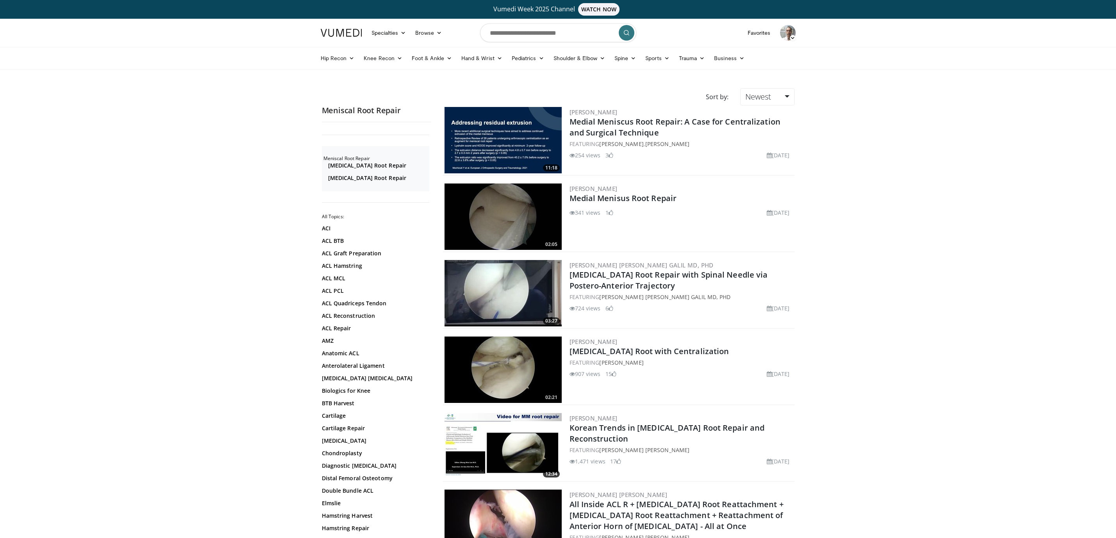
scroll to position [645, 0]
